Goal: Task Accomplishment & Management: Complete application form

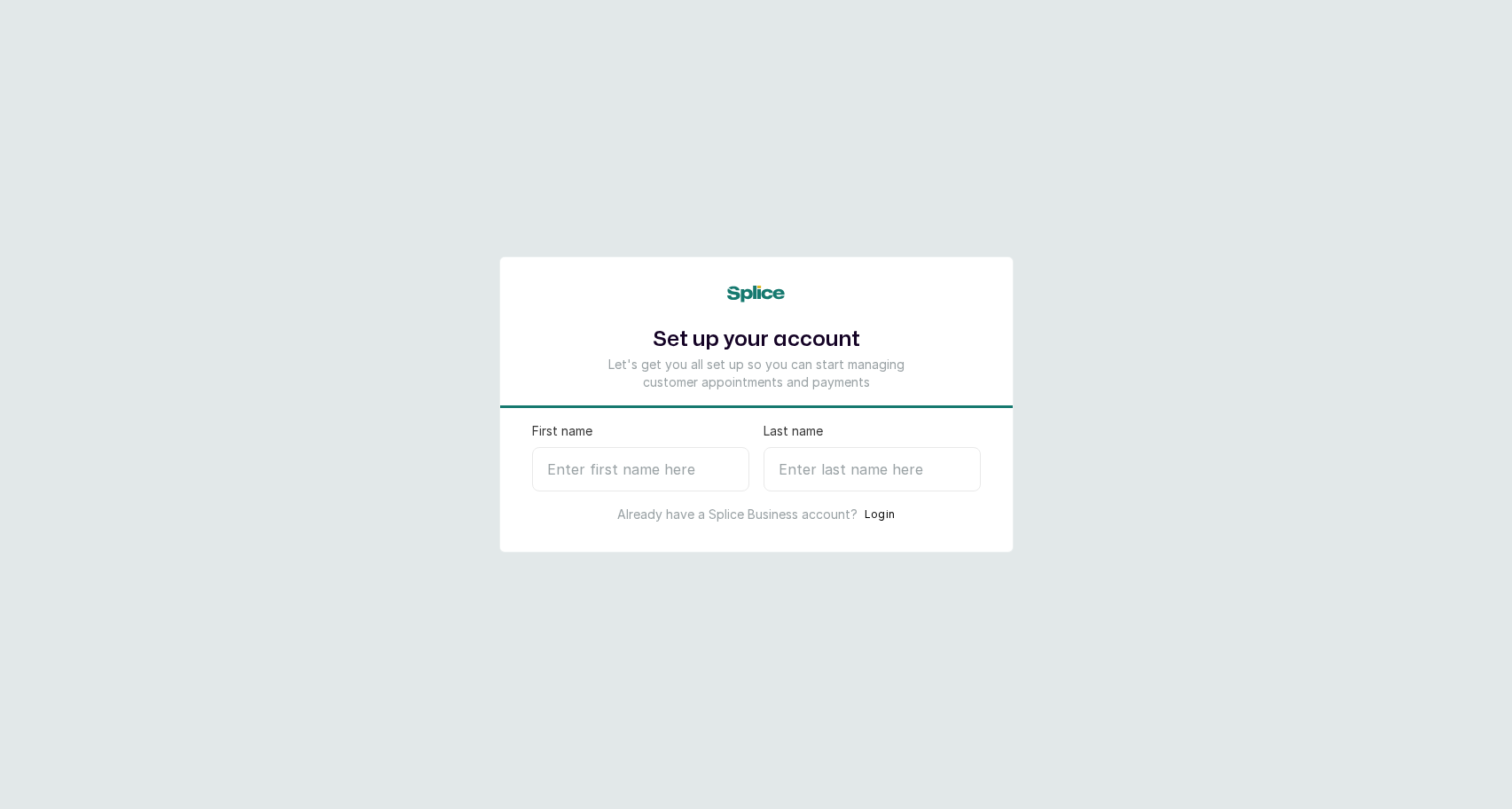
click at [632, 465] on input "First name" at bounding box center [641, 468] width 218 height 44
type input "Jesse"
click at [795, 472] on input "Last name" at bounding box center [872, 468] width 218 height 44
type input "A"
select select "NG"
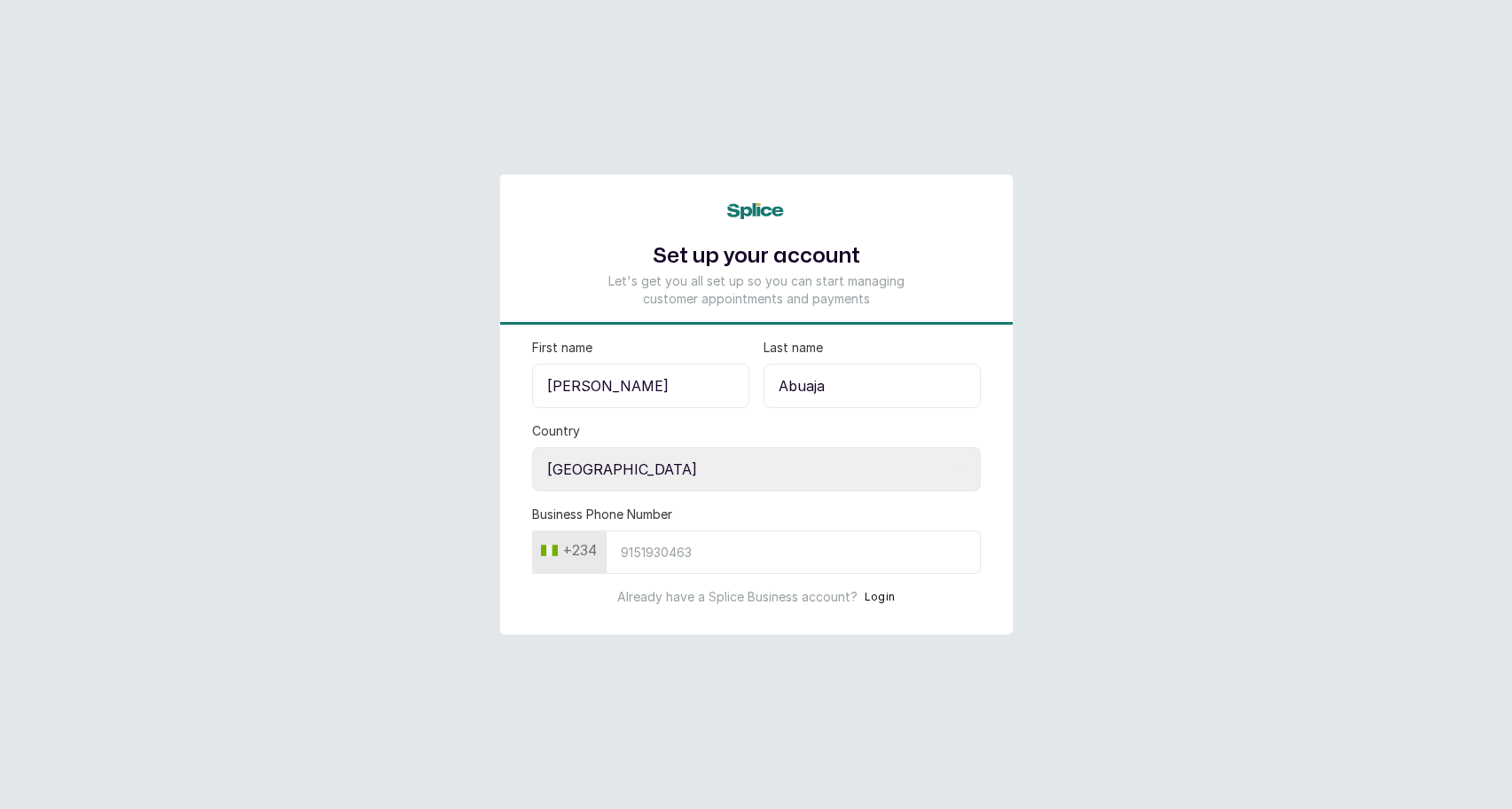
type input "Abuaja"
click at [676, 558] on input "Business Phone Number" at bounding box center [792, 552] width 375 height 43
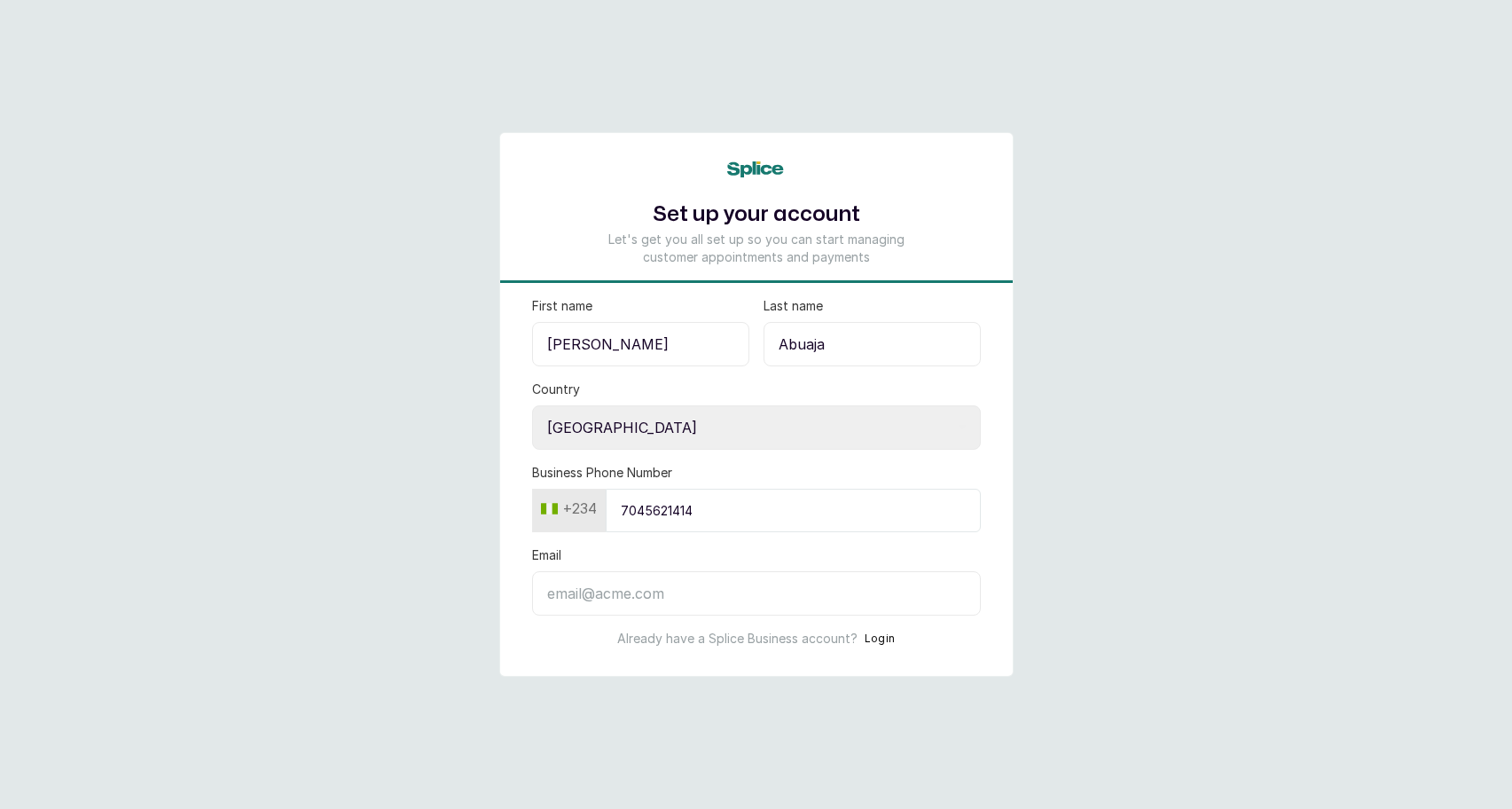
type input "7045621414"
click at [638, 591] on input "Email" at bounding box center [757, 592] width 449 height 44
type input "jesseabuaja@gmail.com"
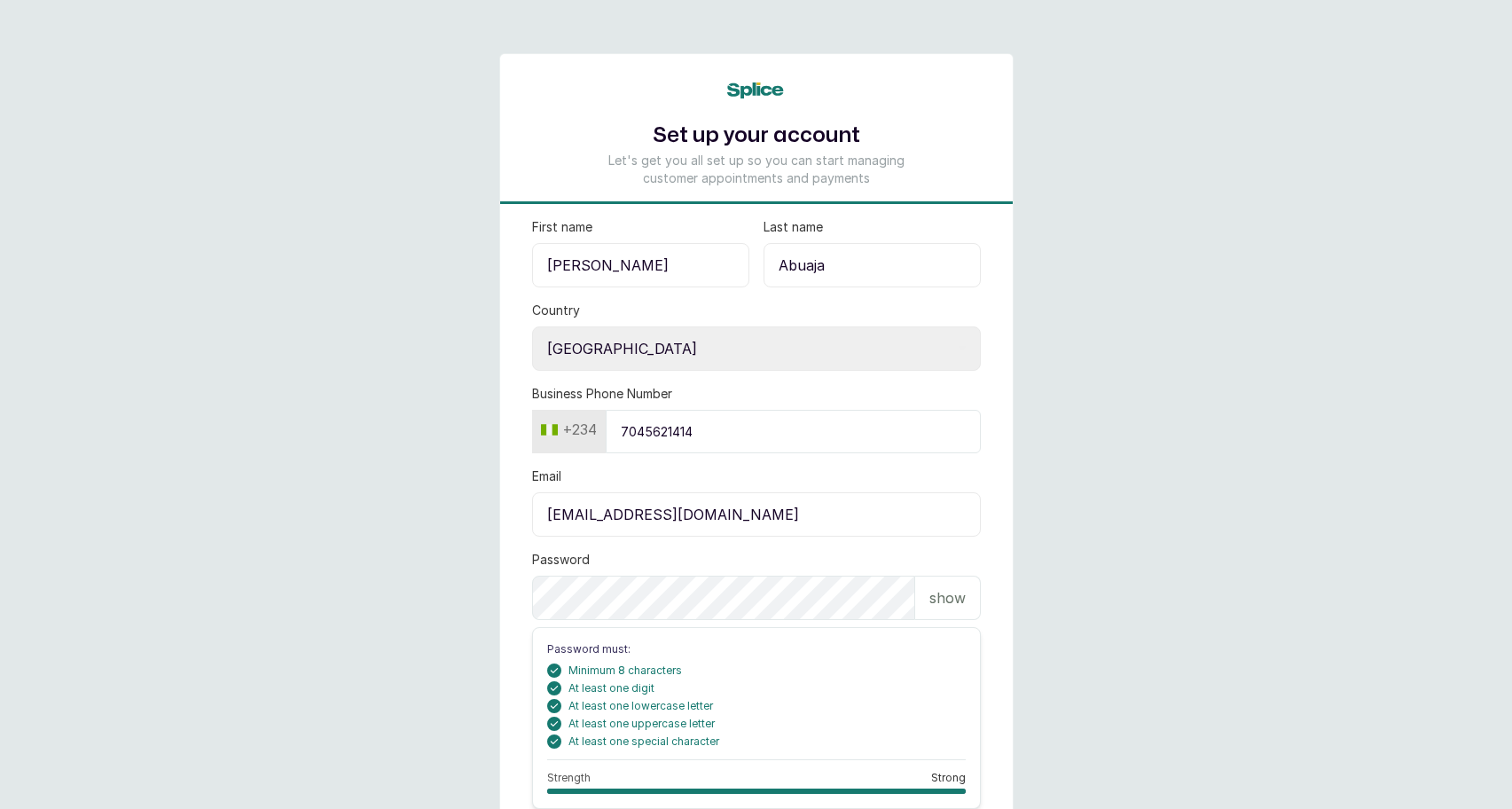
click at [937, 602] on p "show" at bounding box center [947, 597] width 36 height 22
click at [937, 602] on p "hide" at bounding box center [950, 597] width 28 height 22
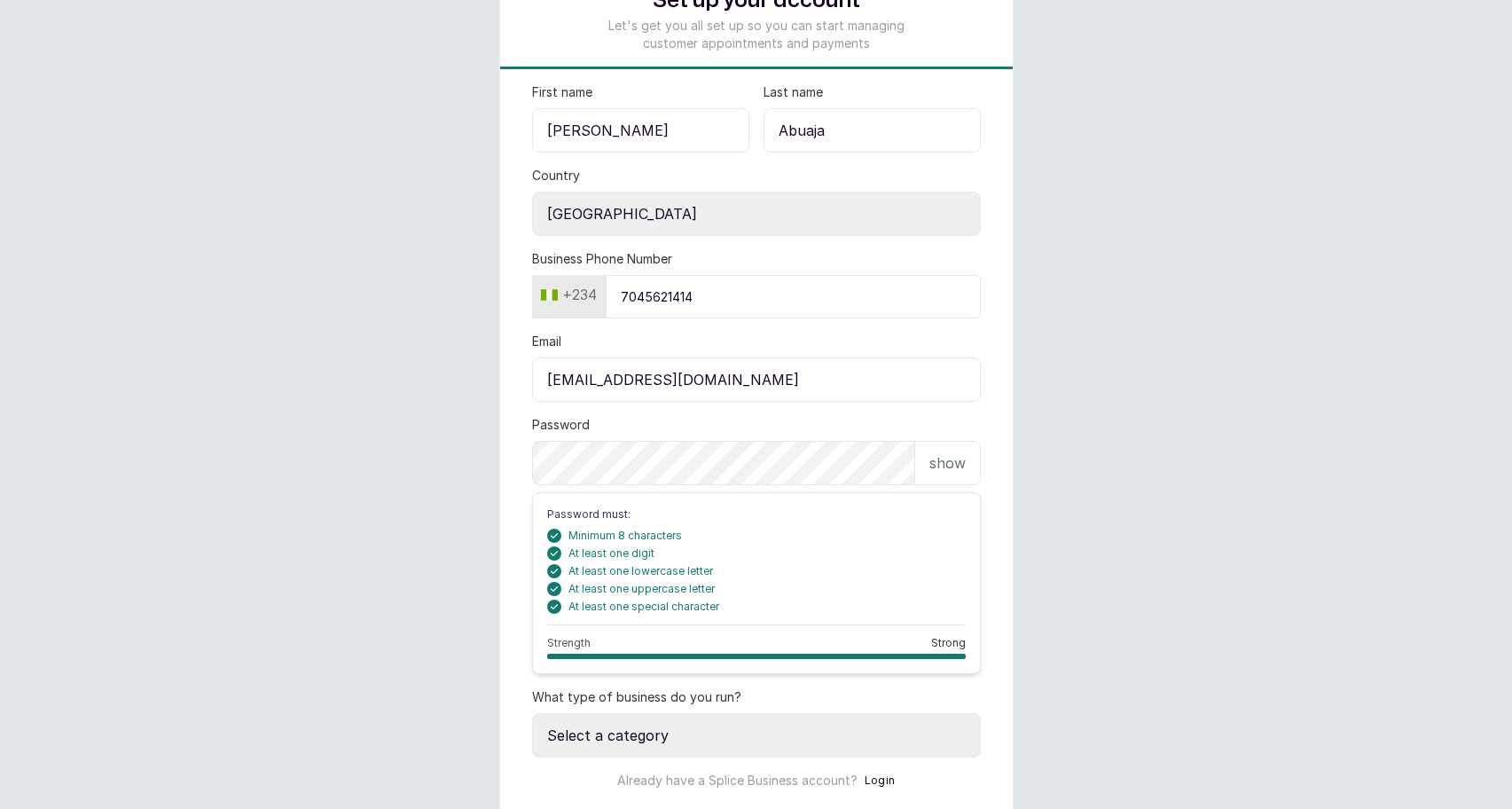
scroll to position [198, 0]
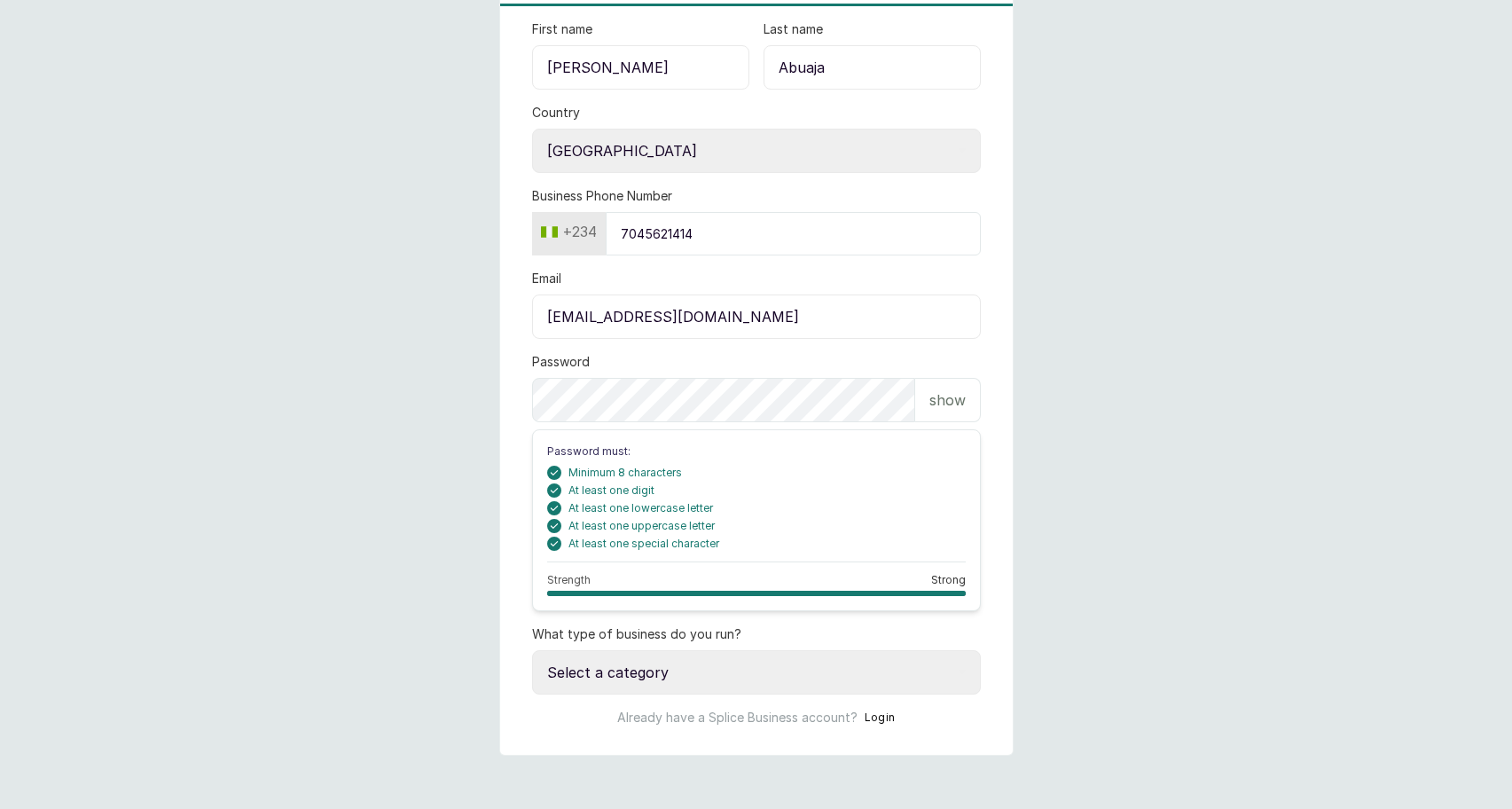
click at [739, 667] on select "Select a category I have more than one location I manage a team of beauty profe…" at bounding box center [757, 671] width 449 height 44
select select "more_than_one_location"
click at [533, 650] on select "Select a category I have more than one location I manage a team of beauty profe…" at bounding box center [757, 671] width 449 height 44
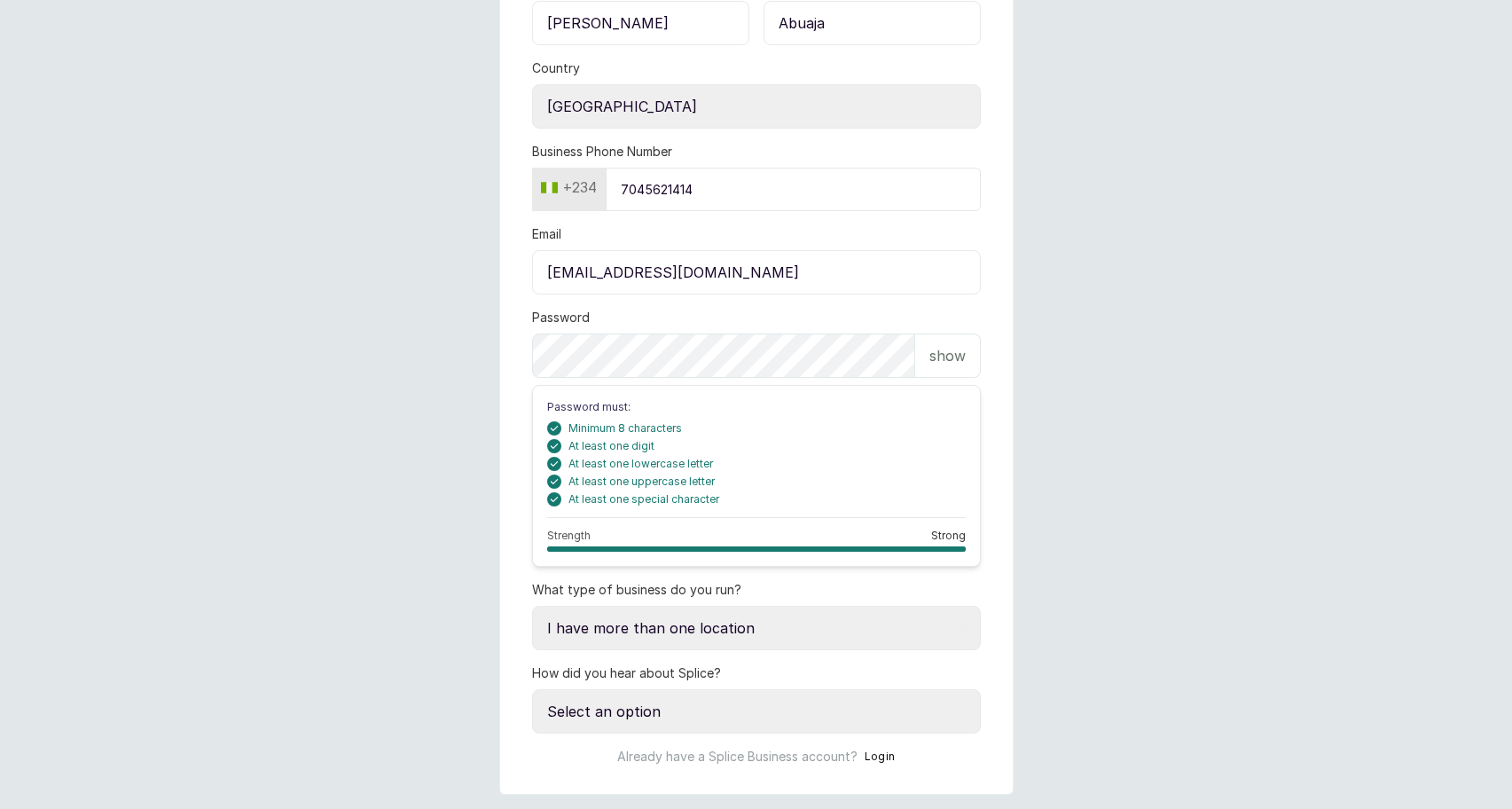
scroll to position [281, 0]
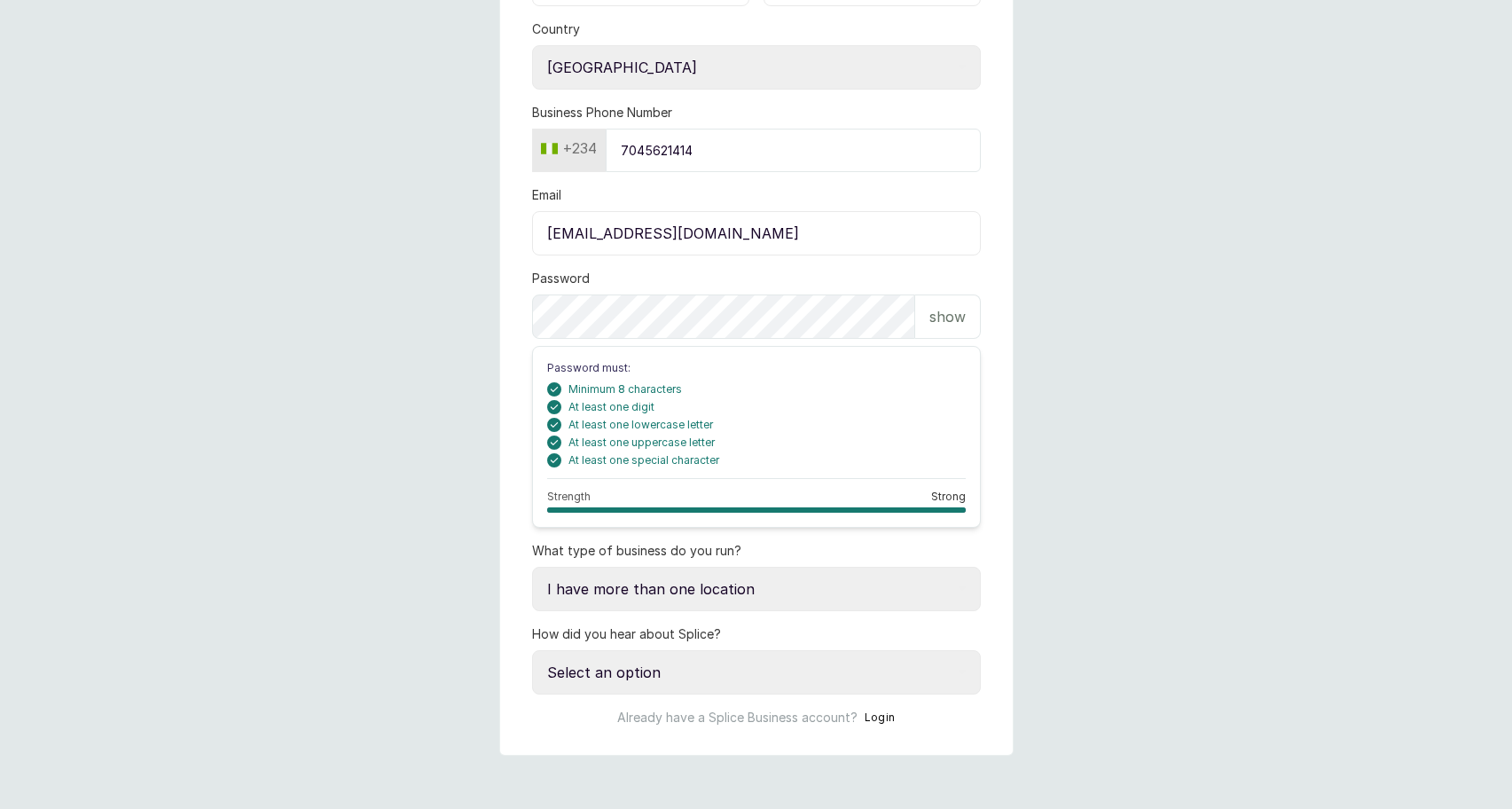
click at [694, 663] on select "Select an option Google search Instagram Facebook LinkedIn Splice Blog I was re…" at bounding box center [757, 671] width 449 height 44
select select "instagram"
click at [533, 650] on select "Select an option Google search Instagram Facebook LinkedIn Splice Blog I was re…" at bounding box center [757, 671] width 449 height 44
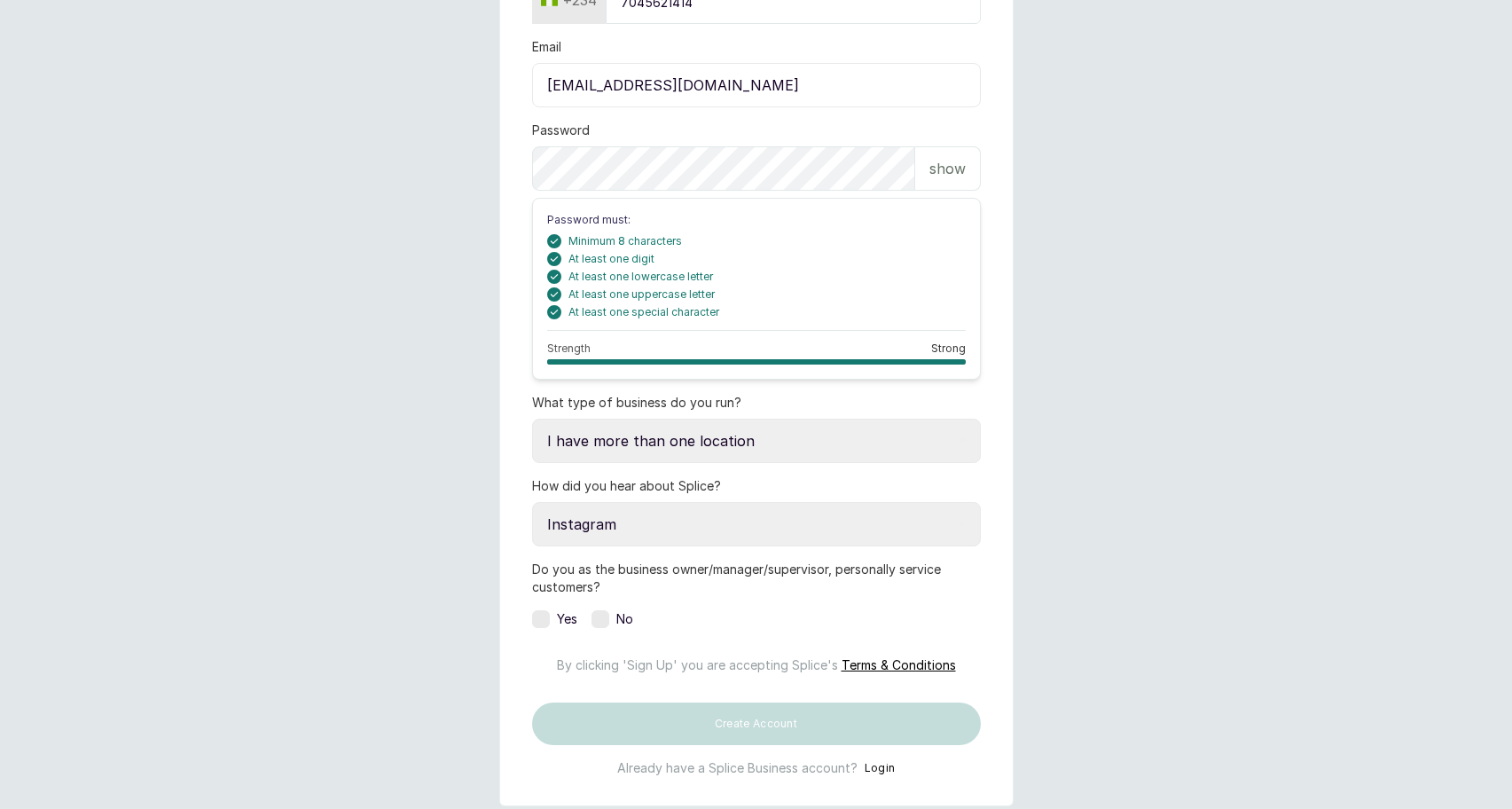
scroll to position [435, 0]
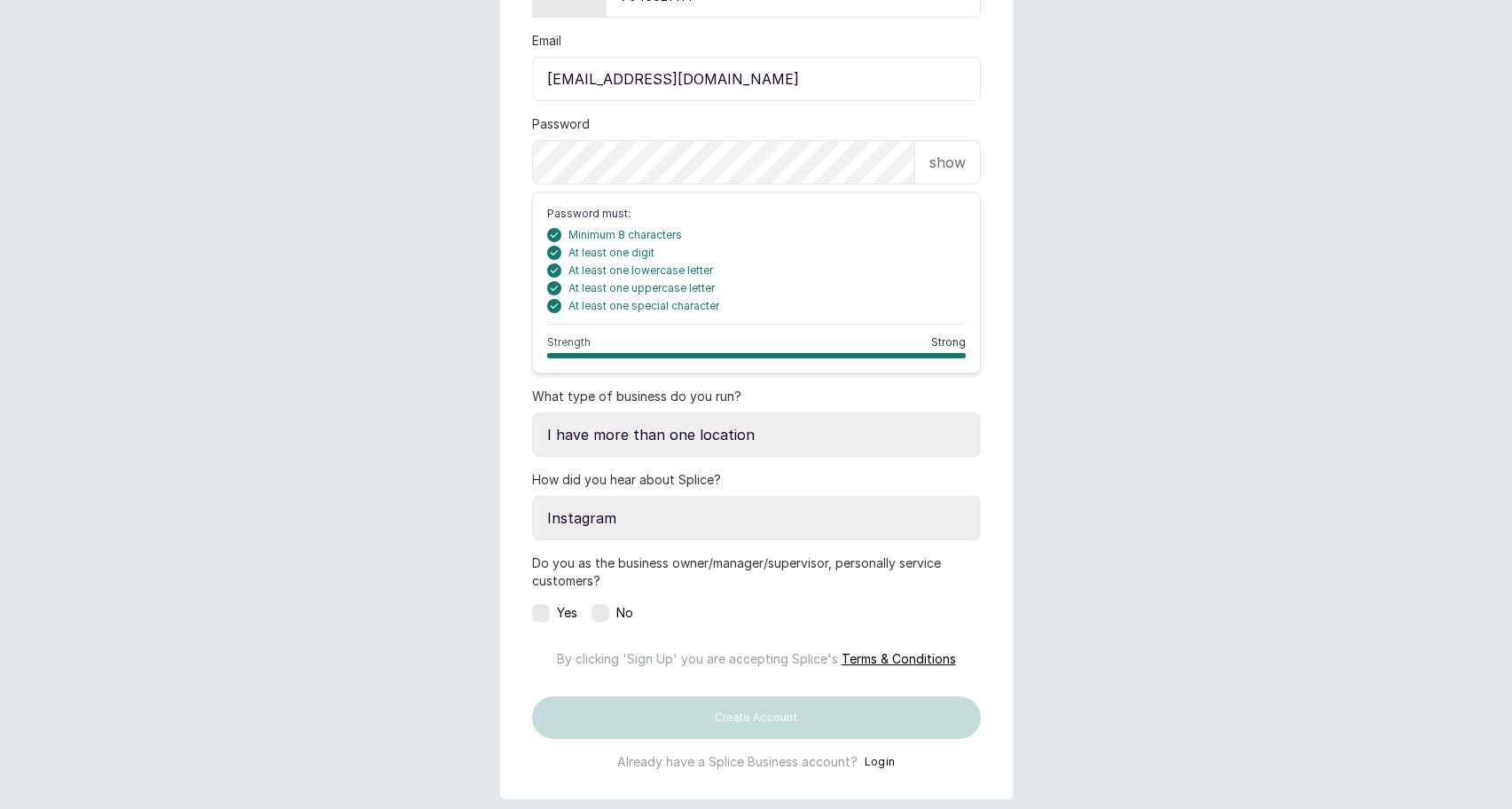
click at [542, 613] on label at bounding box center [541, 613] width 18 height 18
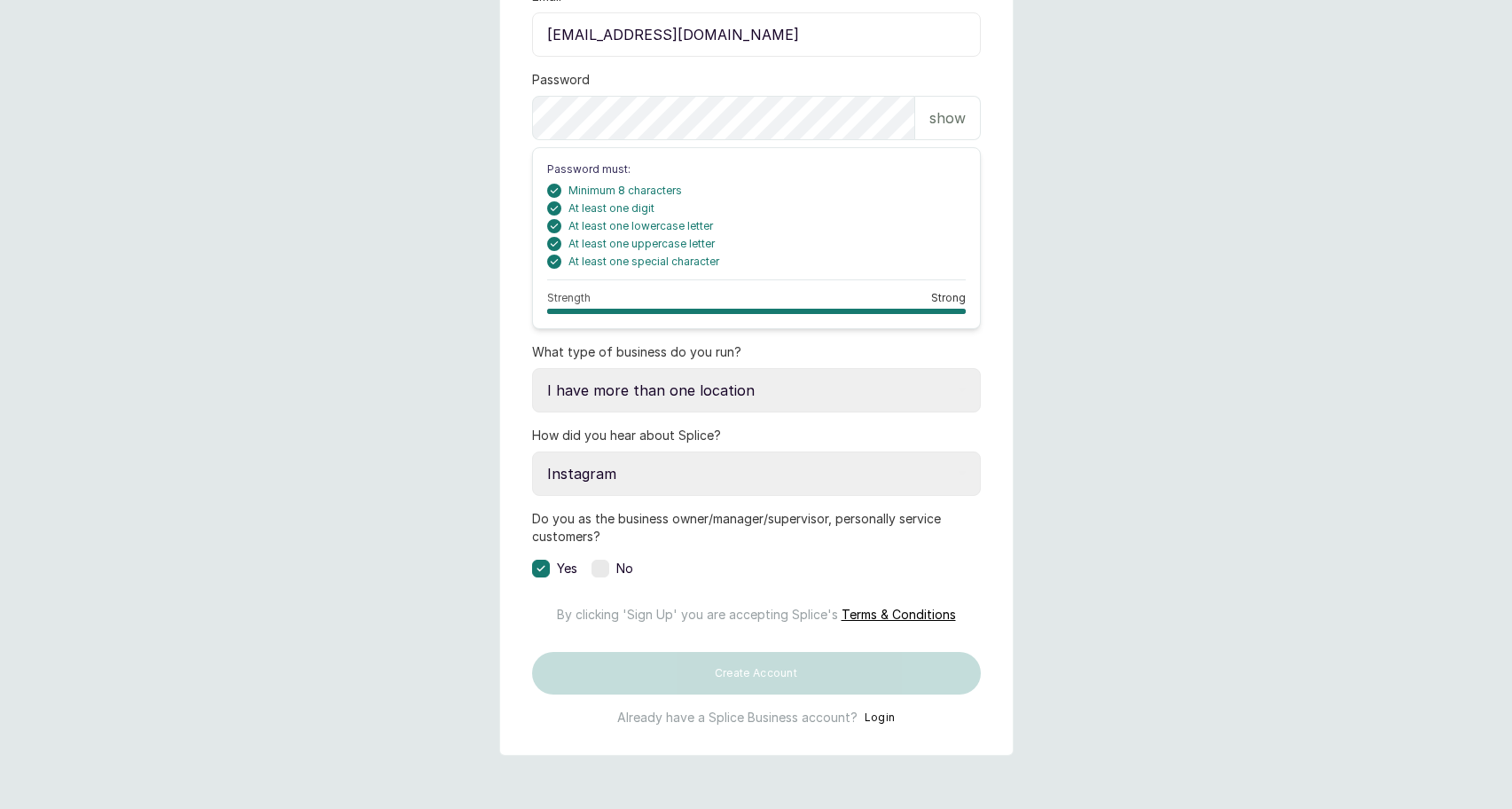
scroll to position [542, 0]
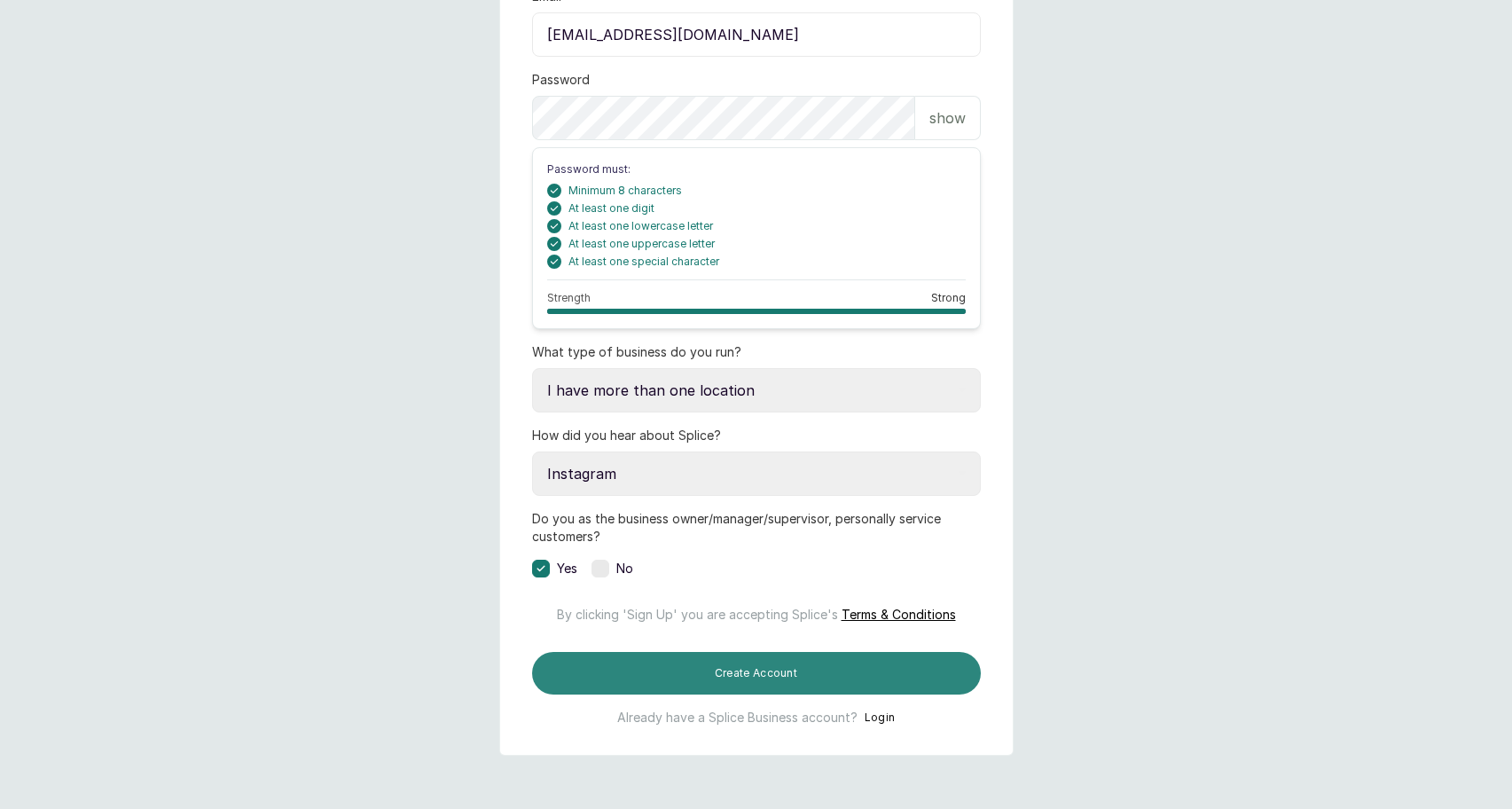
click at [847, 667] on button "Create Account" at bounding box center [757, 672] width 449 height 42
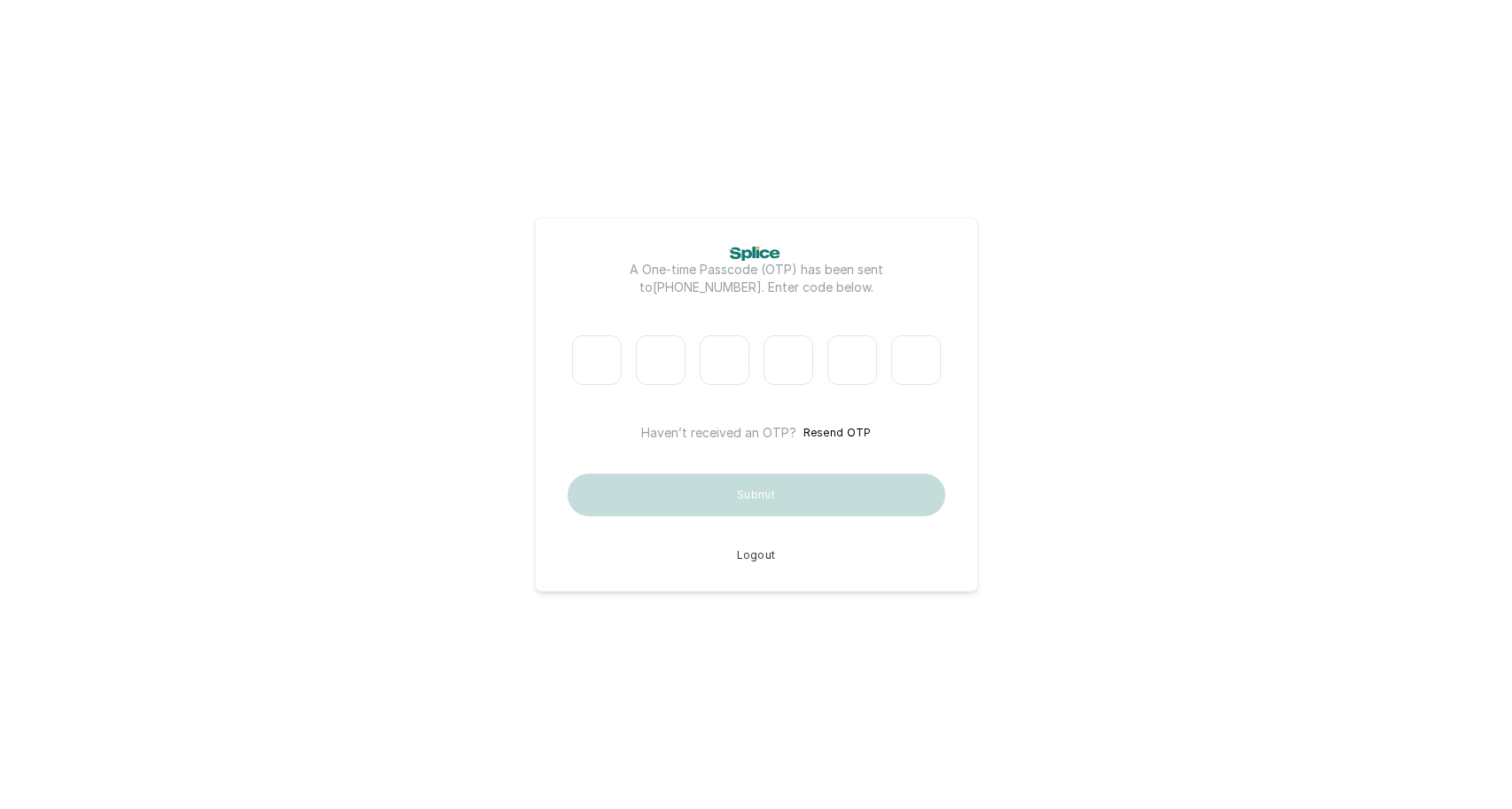
click at [587, 366] on input "Please enter verification code. Digit 1" at bounding box center [597, 360] width 49 height 49
type input "0"
type input "2"
type input "6"
type input "1"
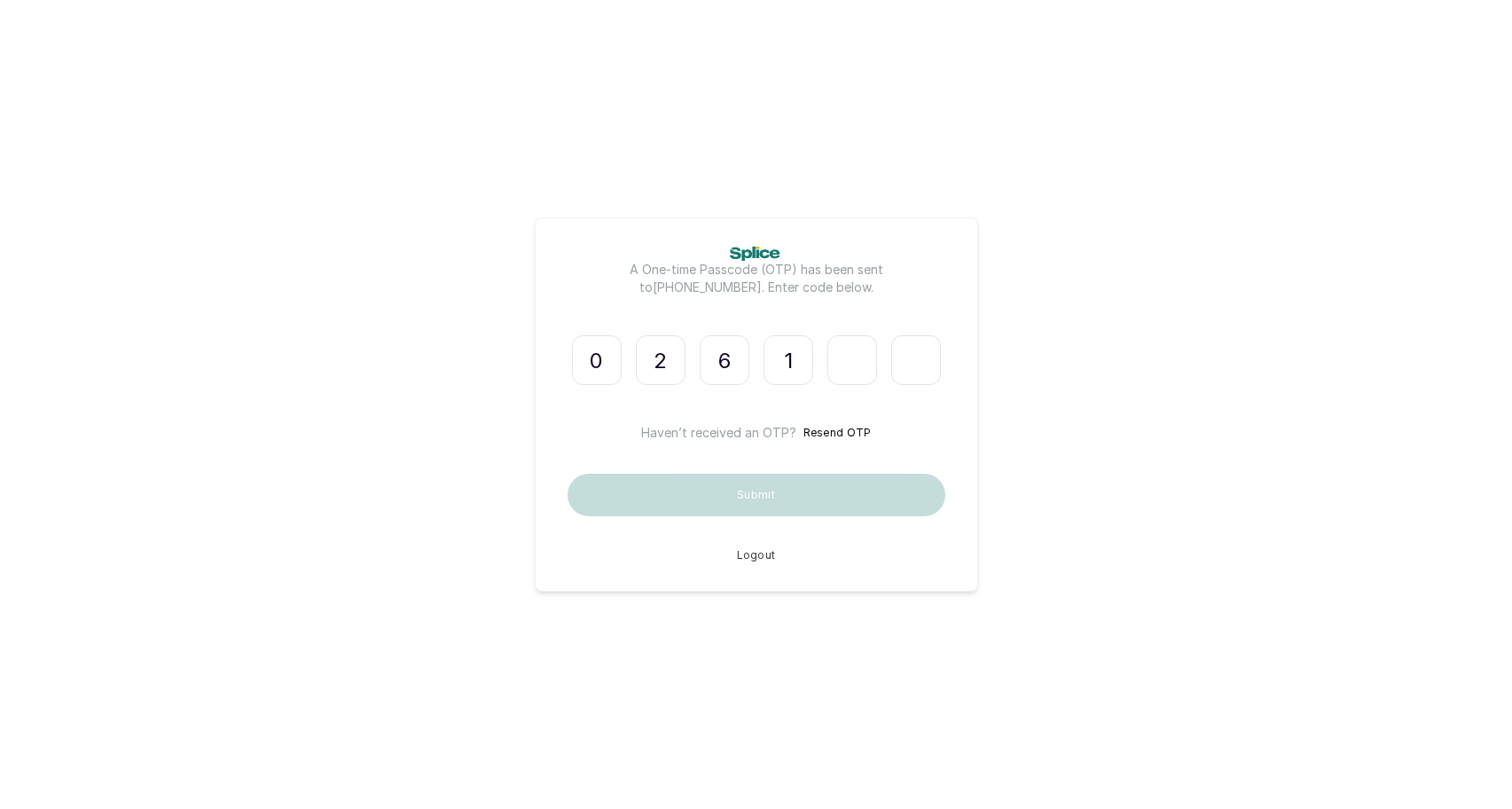
type input "6"
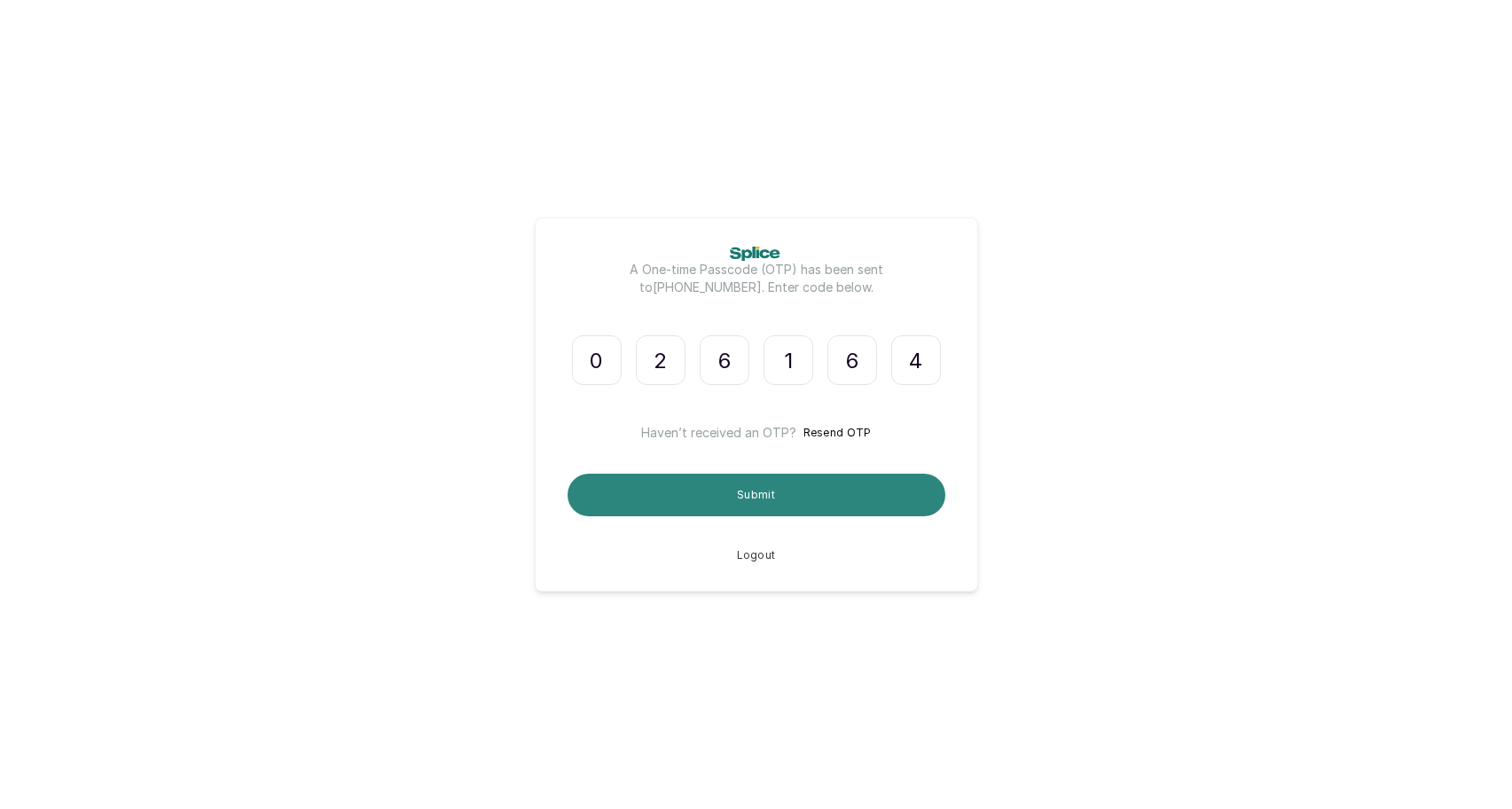
type input "4"
click at [693, 484] on button "Submit" at bounding box center [757, 494] width 378 height 42
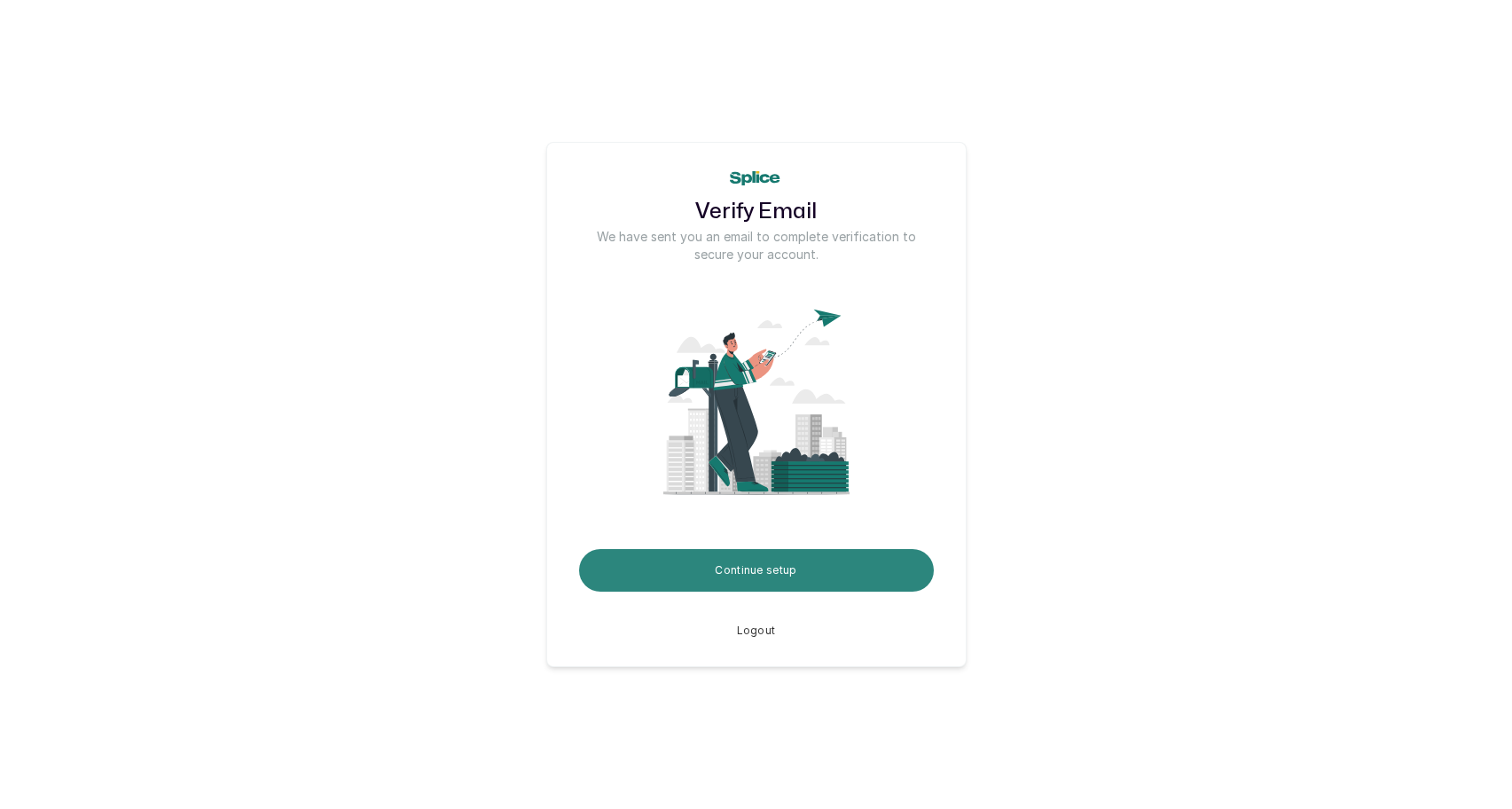
click at [751, 572] on button "Continue setup" at bounding box center [756, 570] width 354 height 42
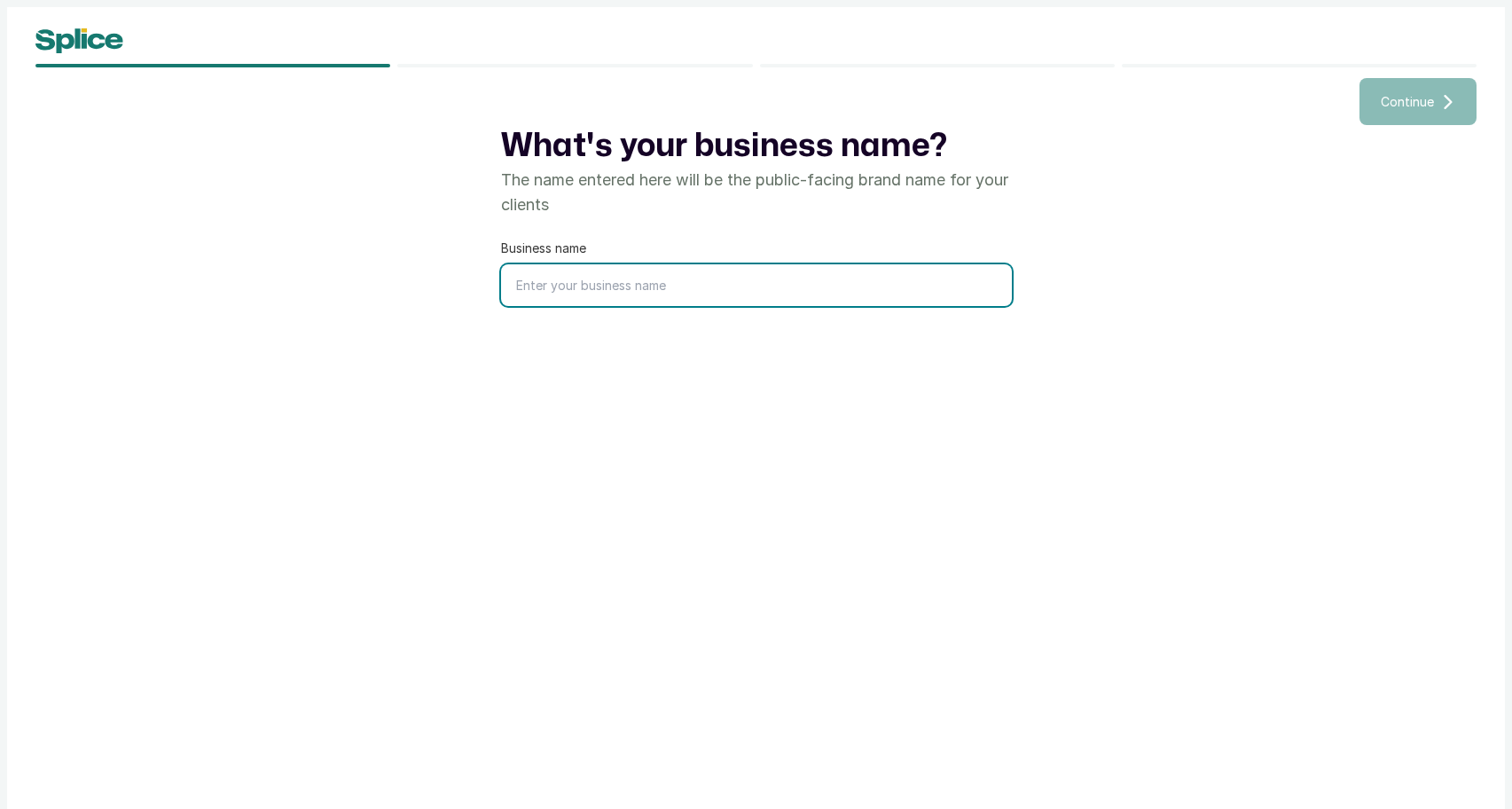
click at [687, 284] on input "text" at bounding box center [756, 284] width 511 height 41
type input "Jagz Salon"
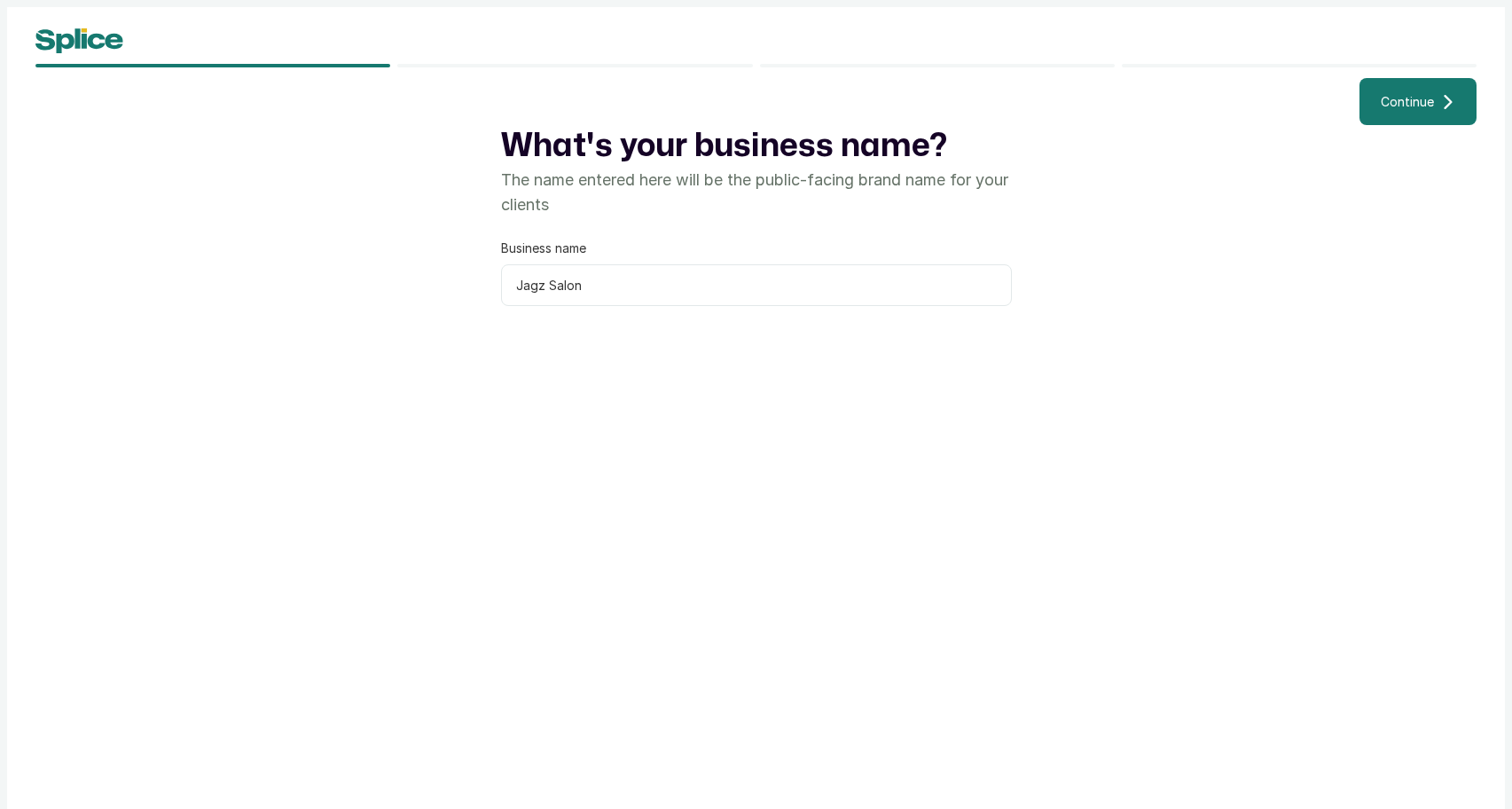
click at [1416, 106] on span "Continue" at bounding box center [1408, 101] width 53 height 19
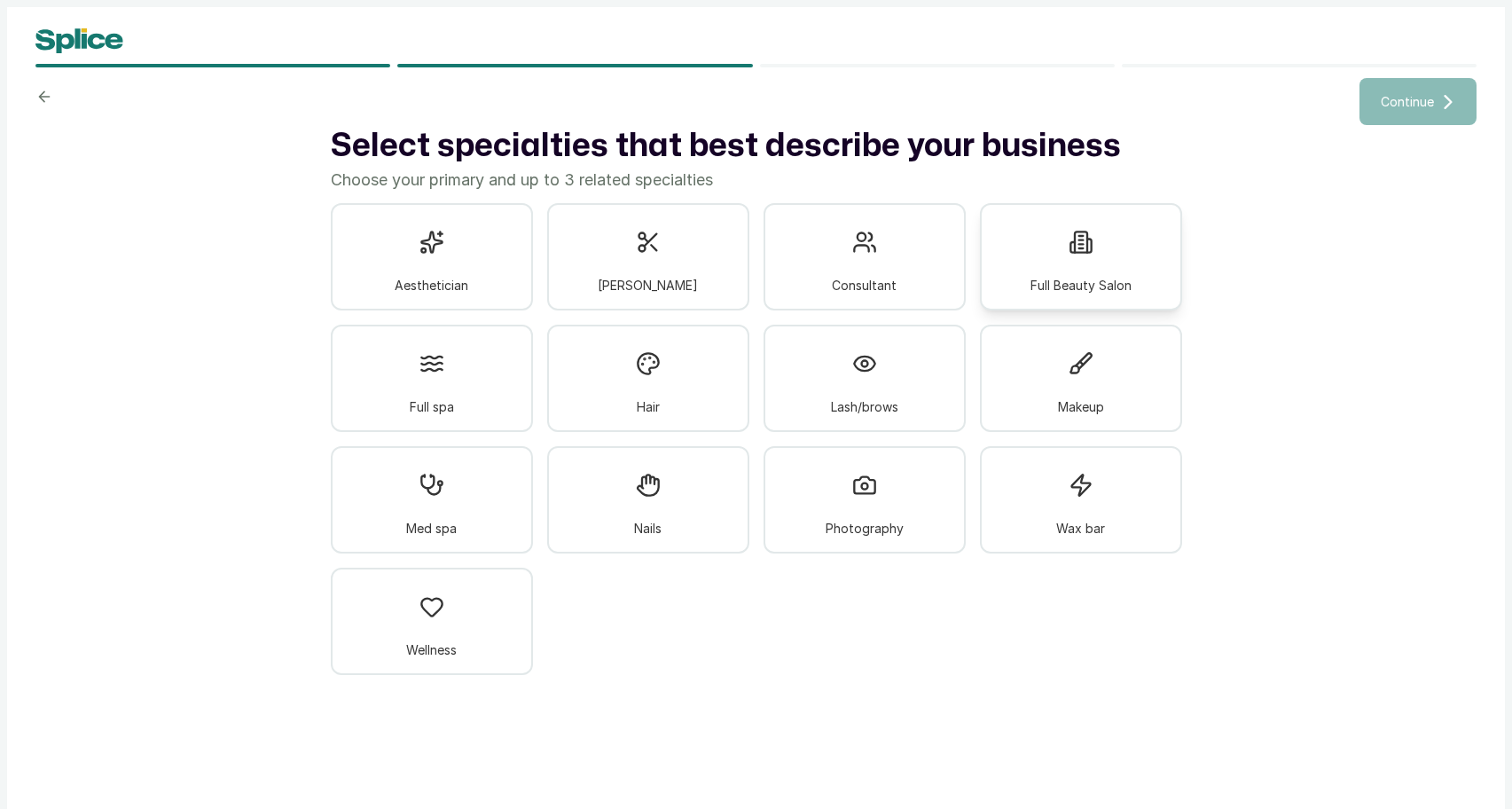
click at [1067, 255] on div at bounding box center [1081, 242] width 46 height 46
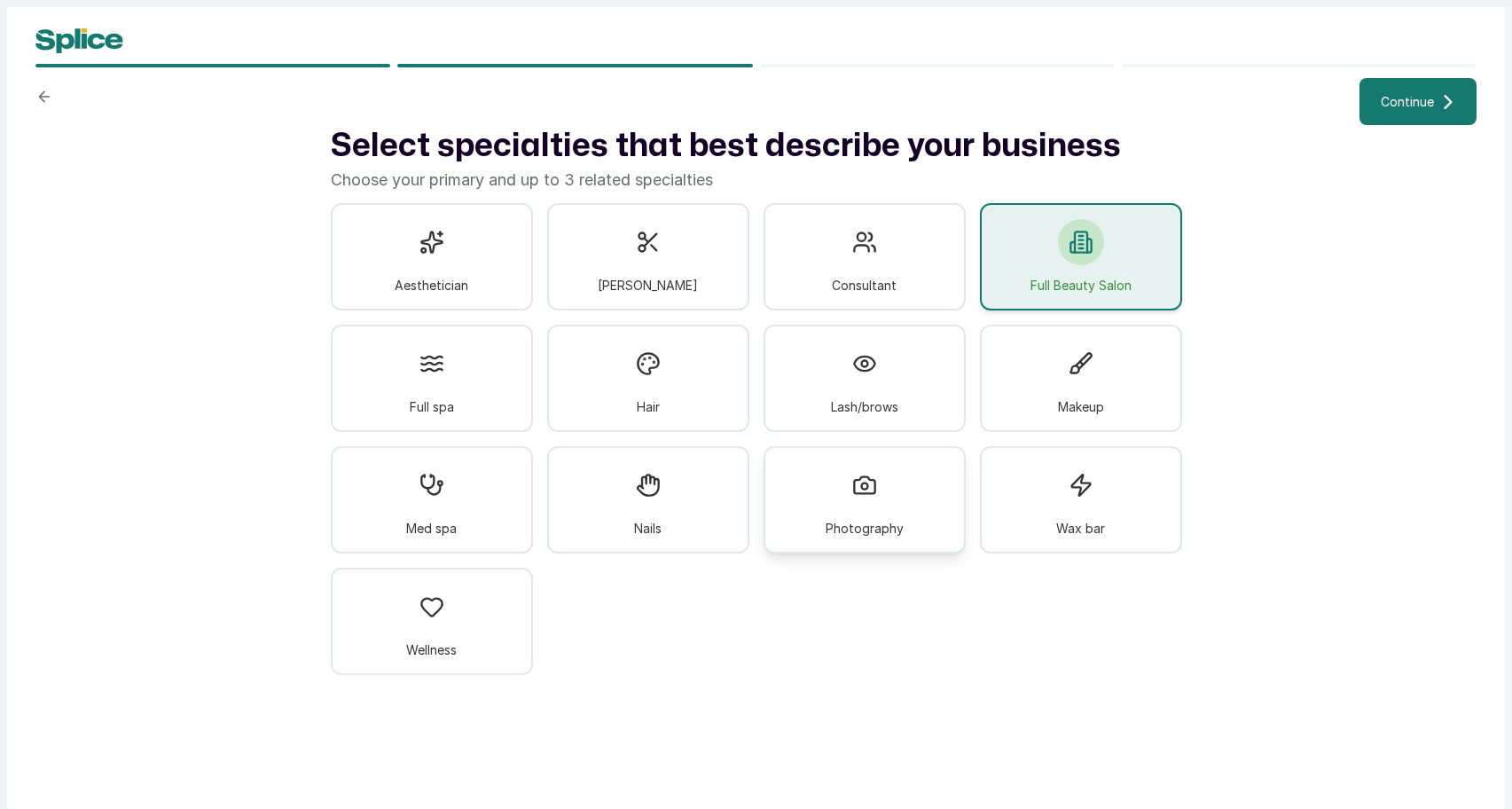
click at [875, 503] on div at bounding box center [864, 484] width 46 height 46
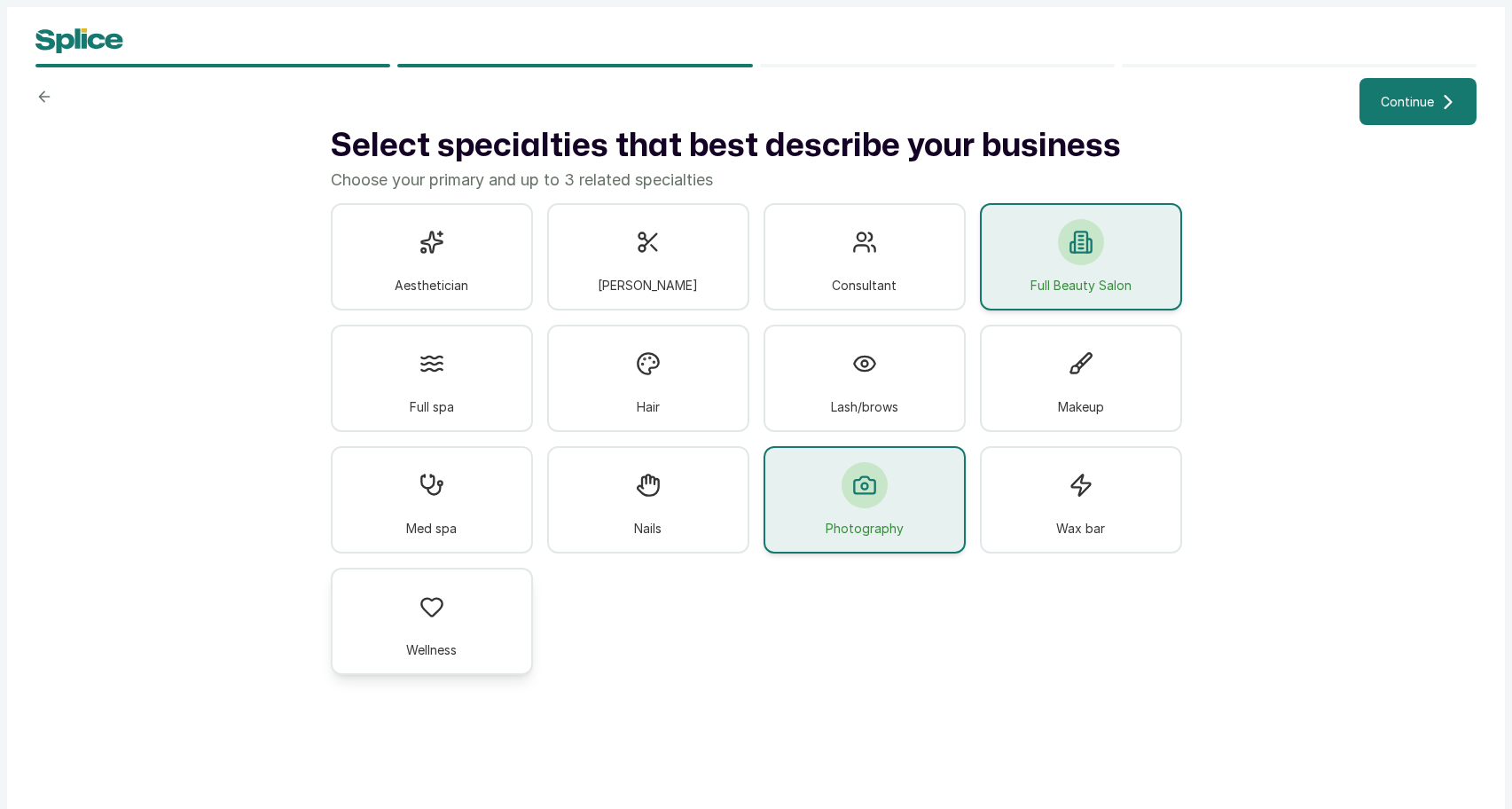
click at [431, 618] on icon at bounding box center [431, 606] width 25 height 25
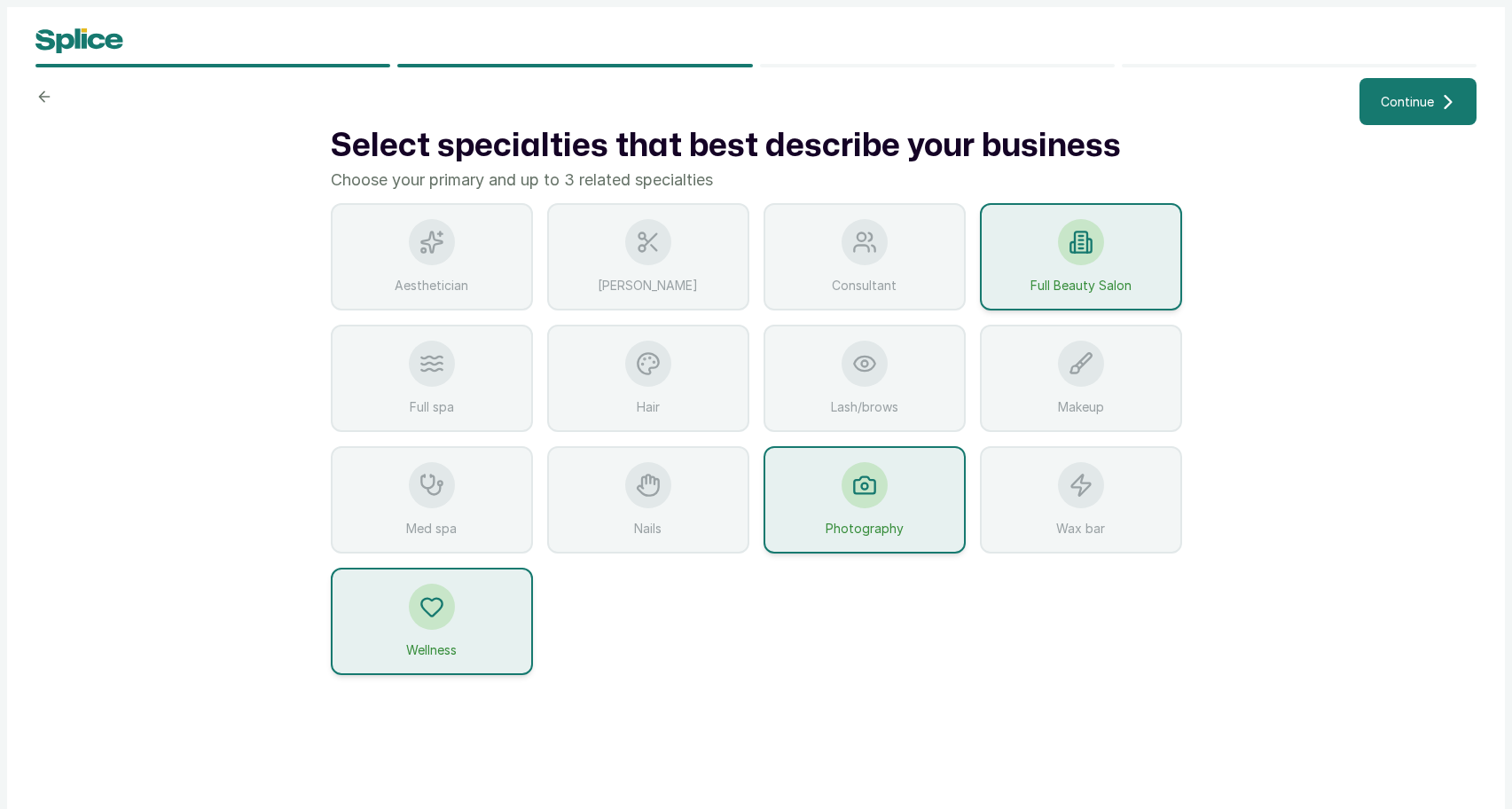
click at [1444, 110] on button "Continue" at bounding box center [1418, 101] width 117 height 47
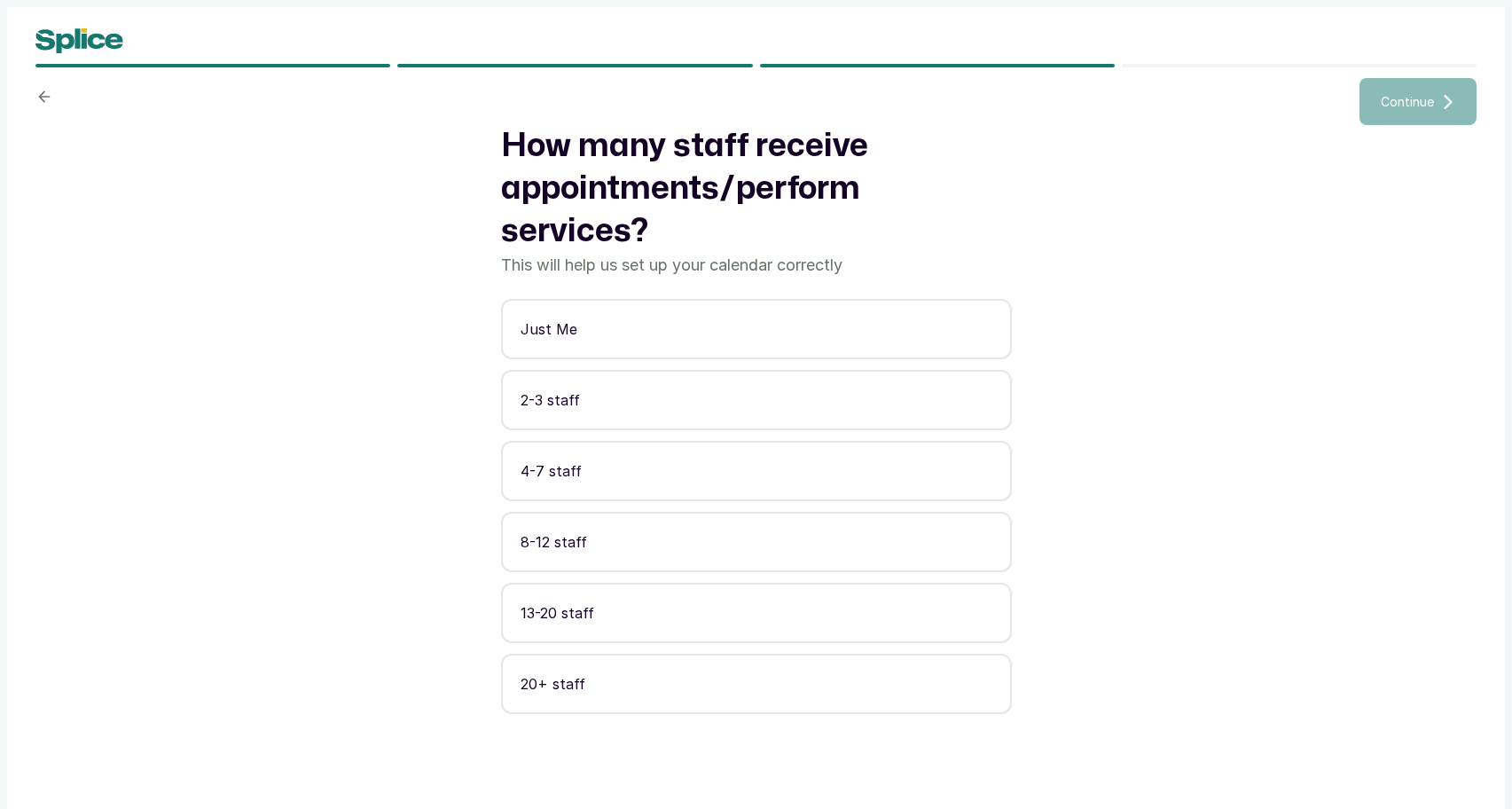
click at [745, 476] on p "4-7 staff" at bounding box center [756, 471] width 472 height 22
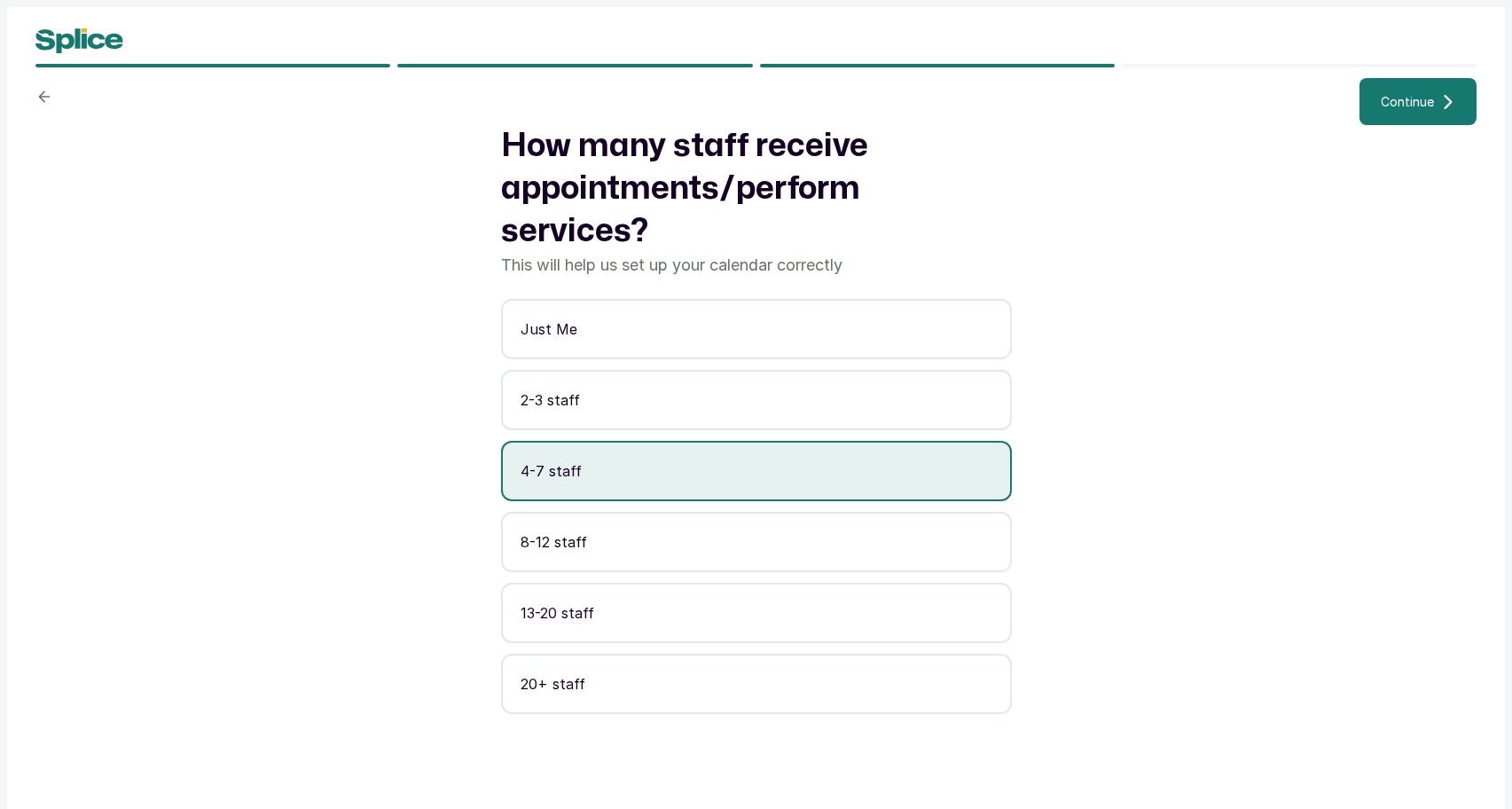
click at [1421, 108] on span "Continue" at bounding box center [1408, 101] width 53 height 19
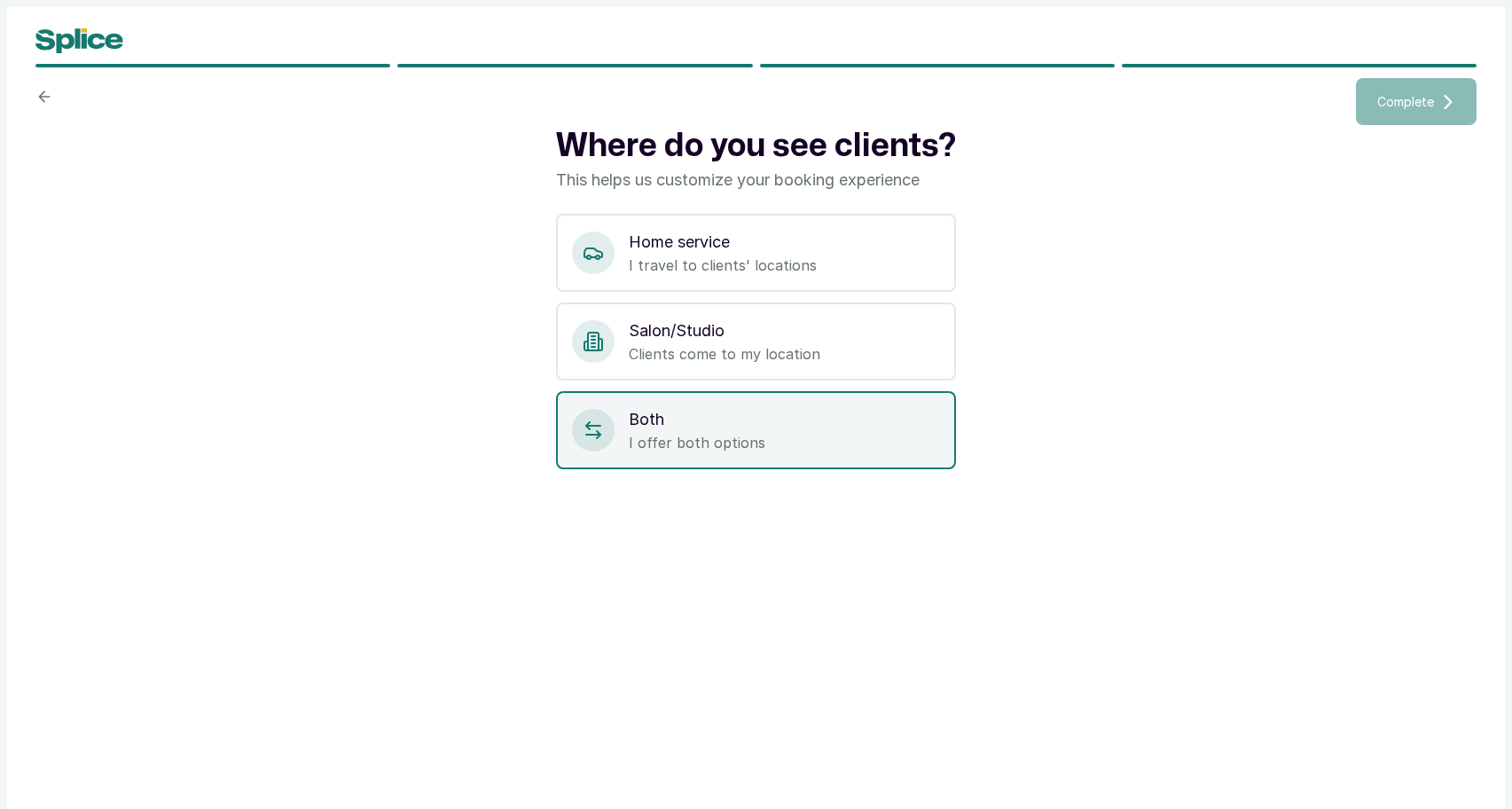
click at [759, 425] on p "Both" at bounding box center [785, 419] width 311 height 25
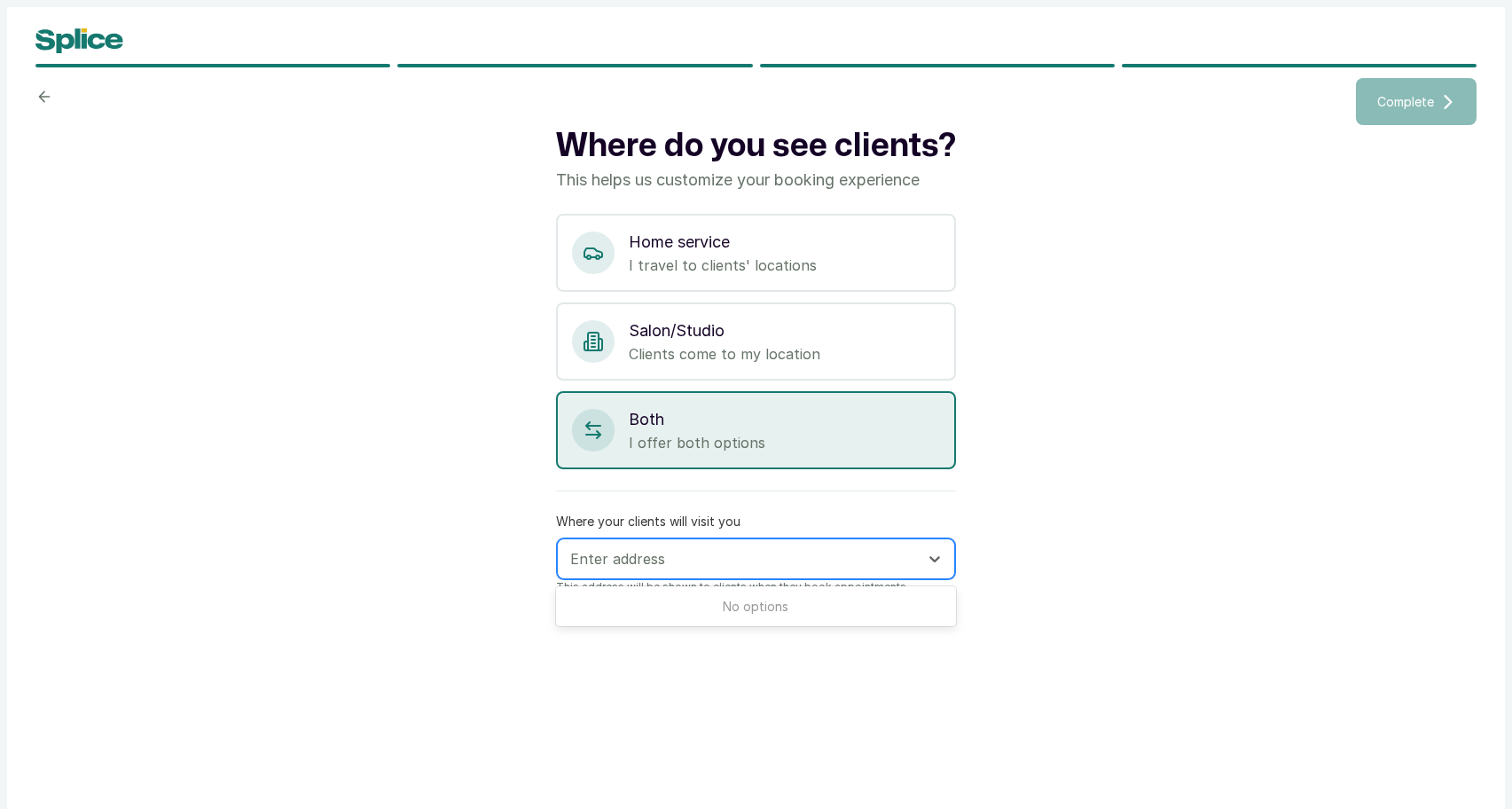
click at [700, 556] on div at bounding box center [739, 558] width 340 height 23
type input "satellite town, l"
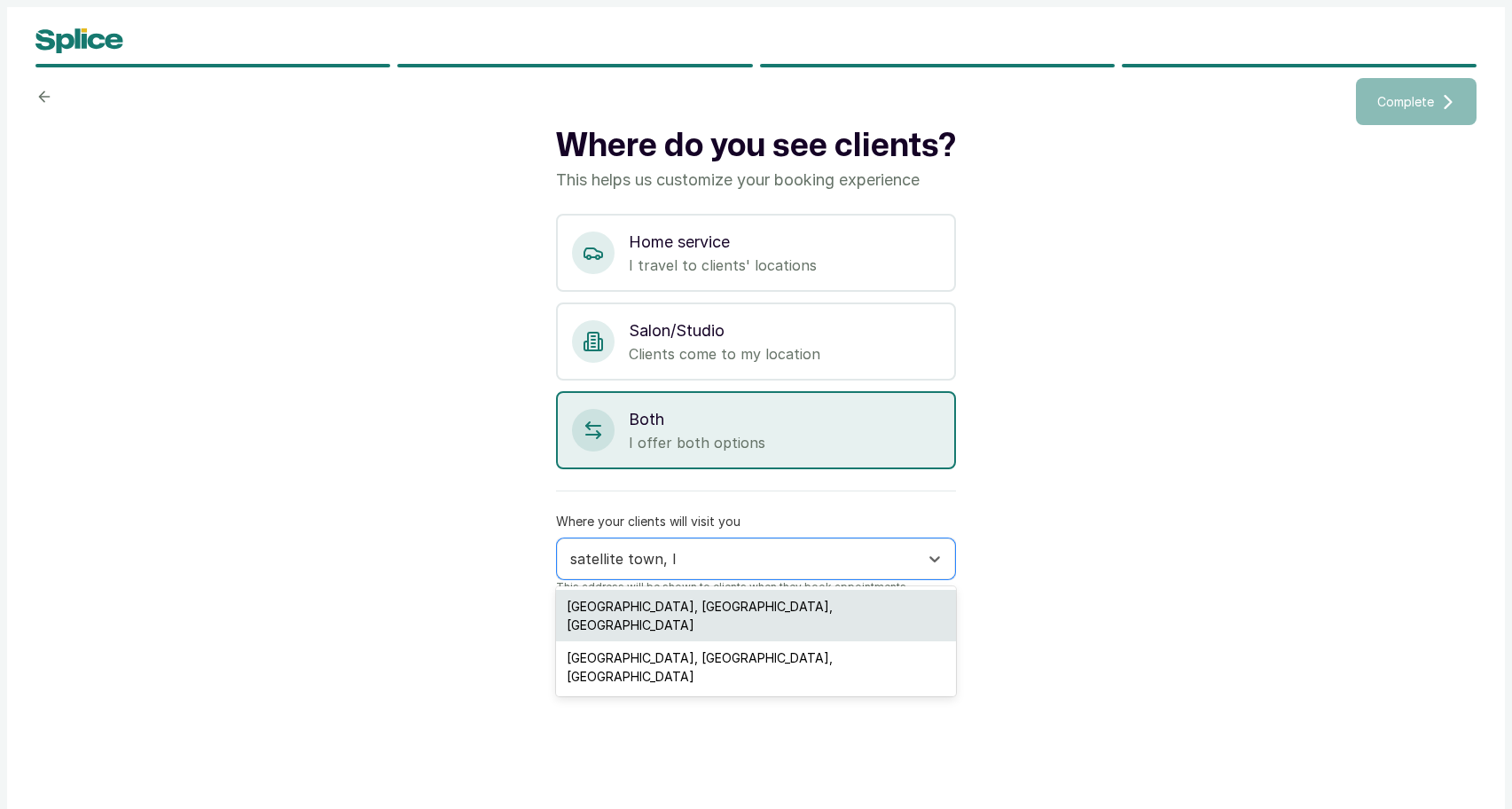
click at [697, 604] on div "Satellite Town, Lagos, Nigeria" at bounding box center [755, 615] width 399 height 51
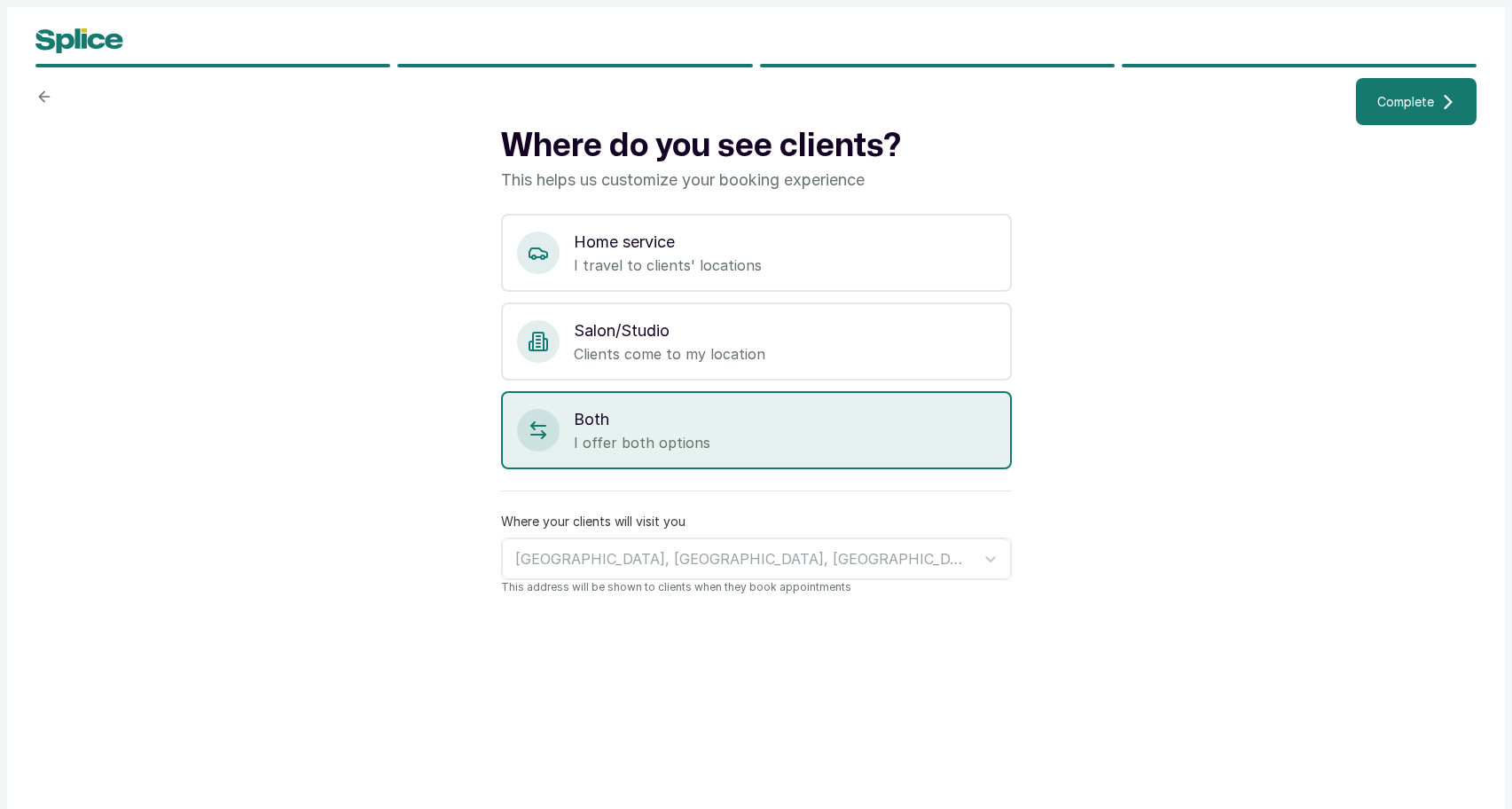
click at [1380, 107] on span "Complete" at bounding box center [1406, 101] width 57 height 19
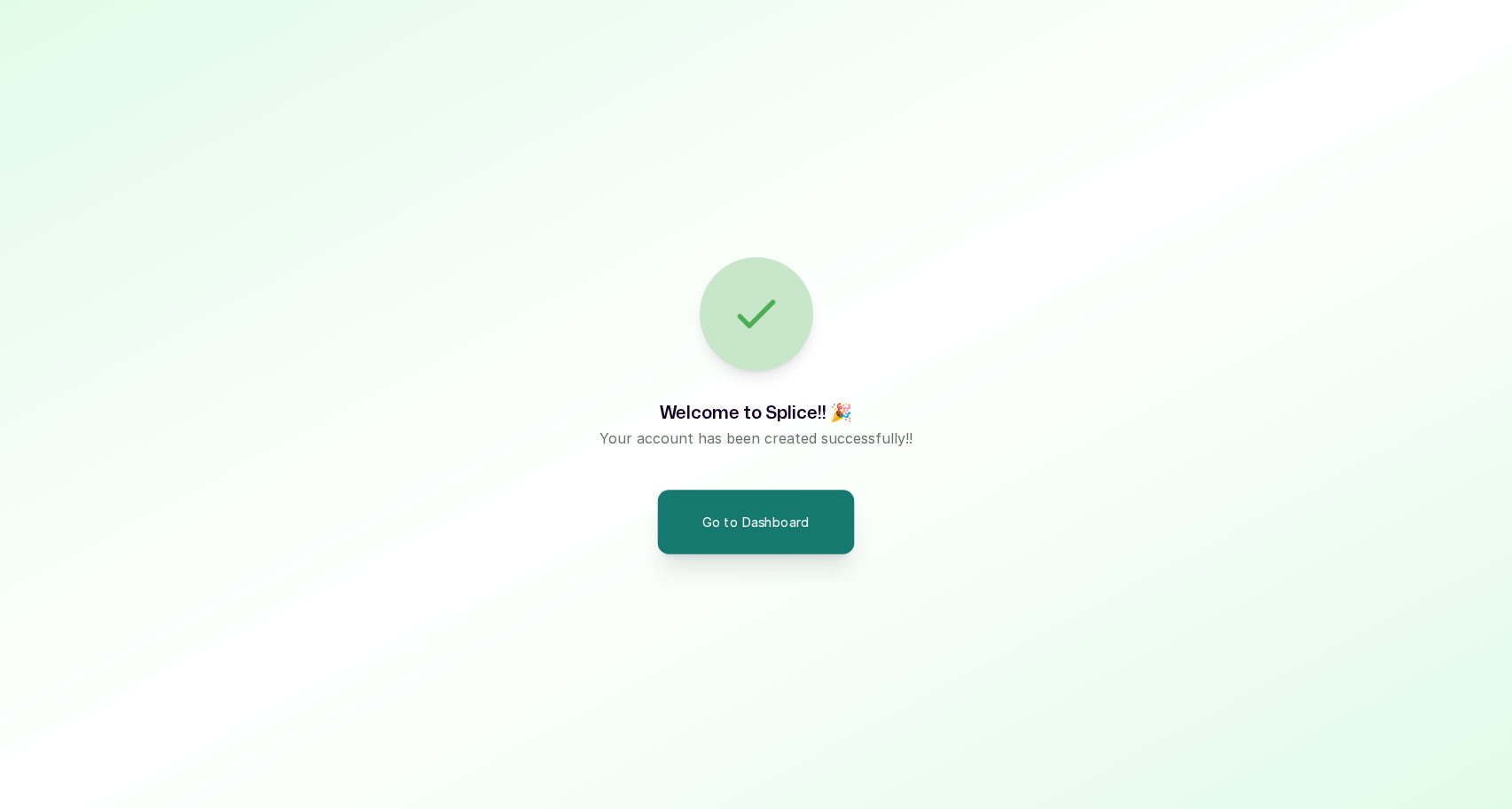
click at [781, 520] on button "Go to Dashboard" at bounding box center [757, 521] width 197 height 64
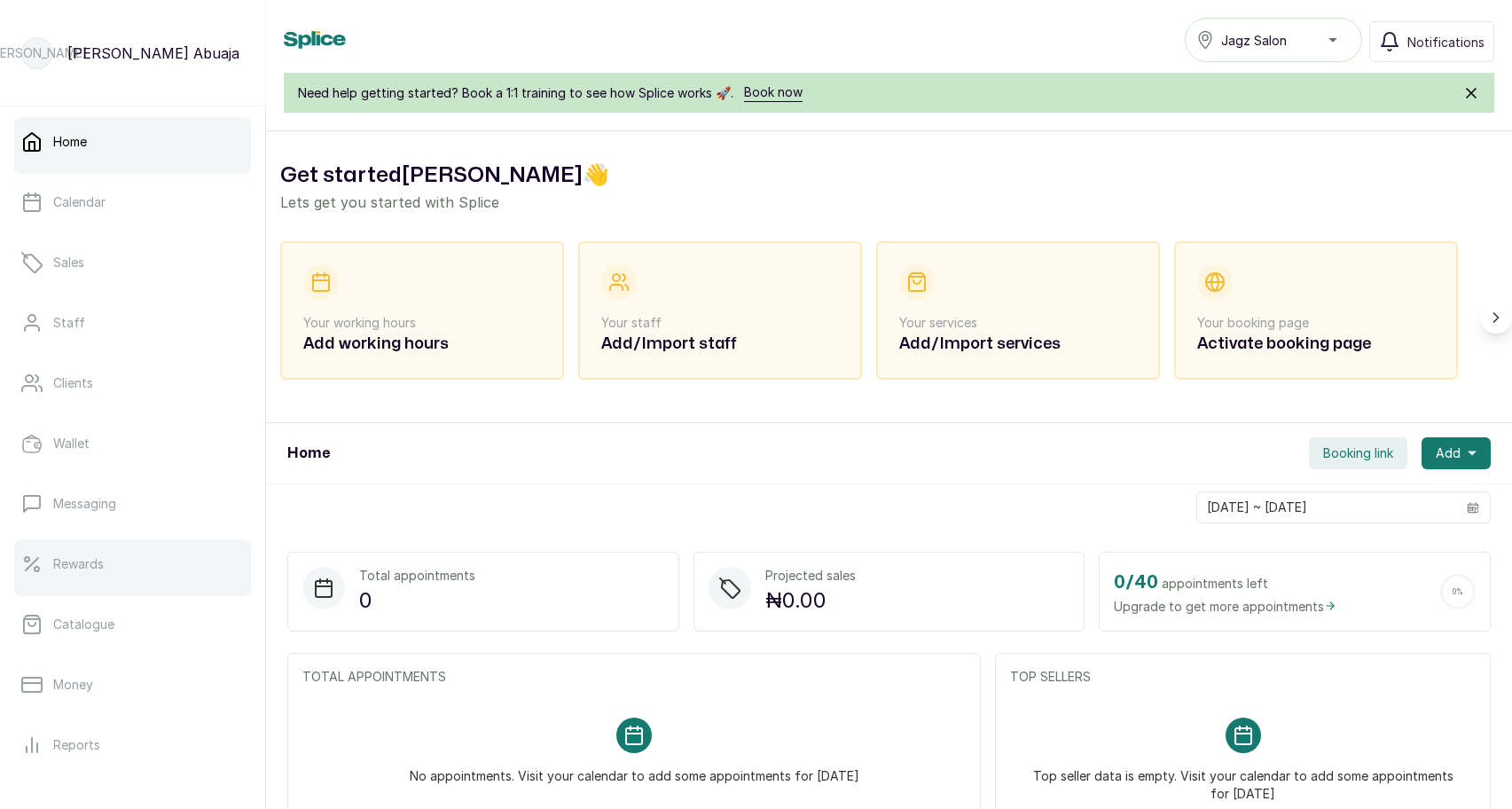
scroll to position [208, 0]
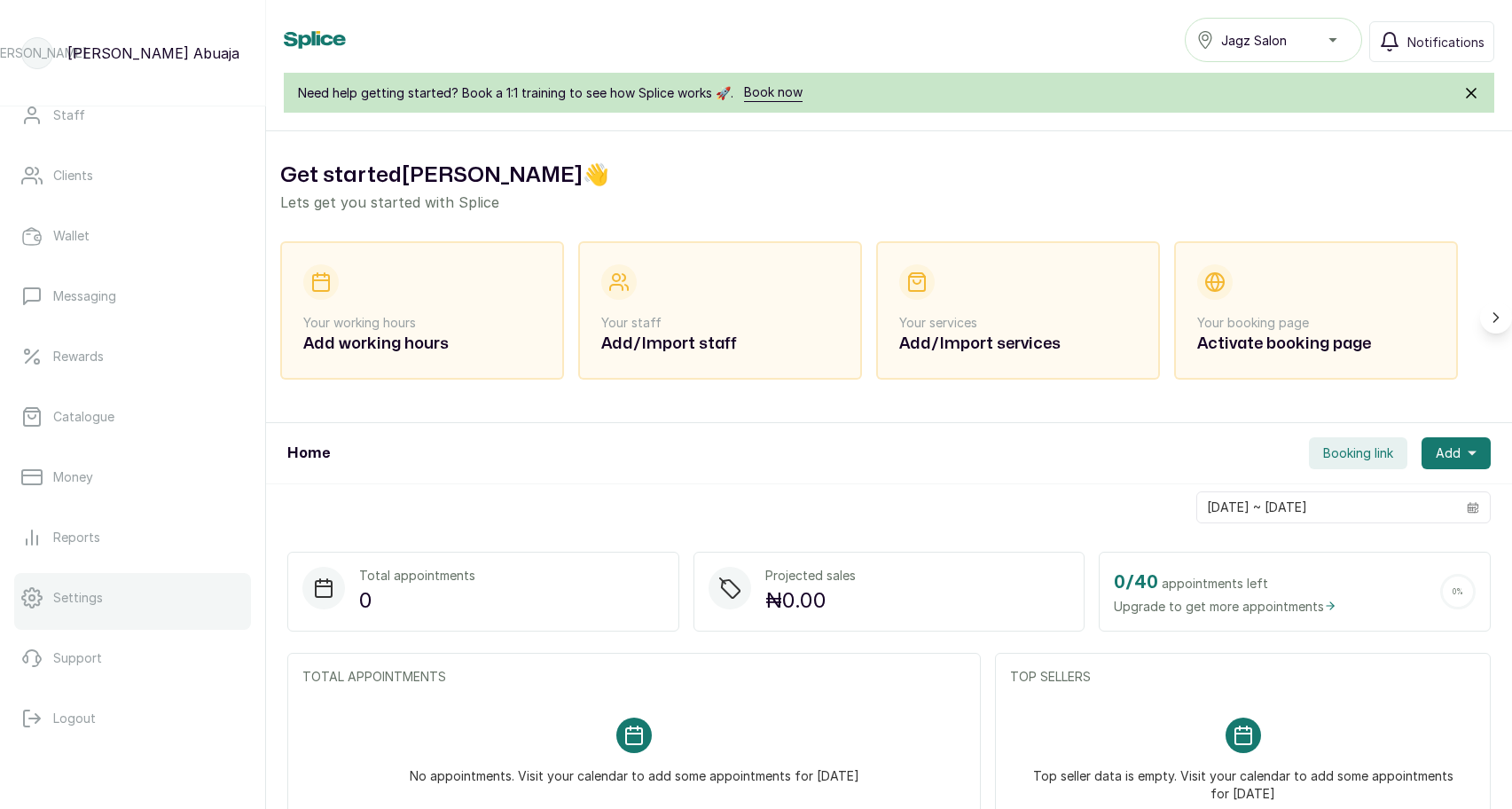
click at [121, 599] on link "Settings" at bounding box center [132, 597] width 237 height 49
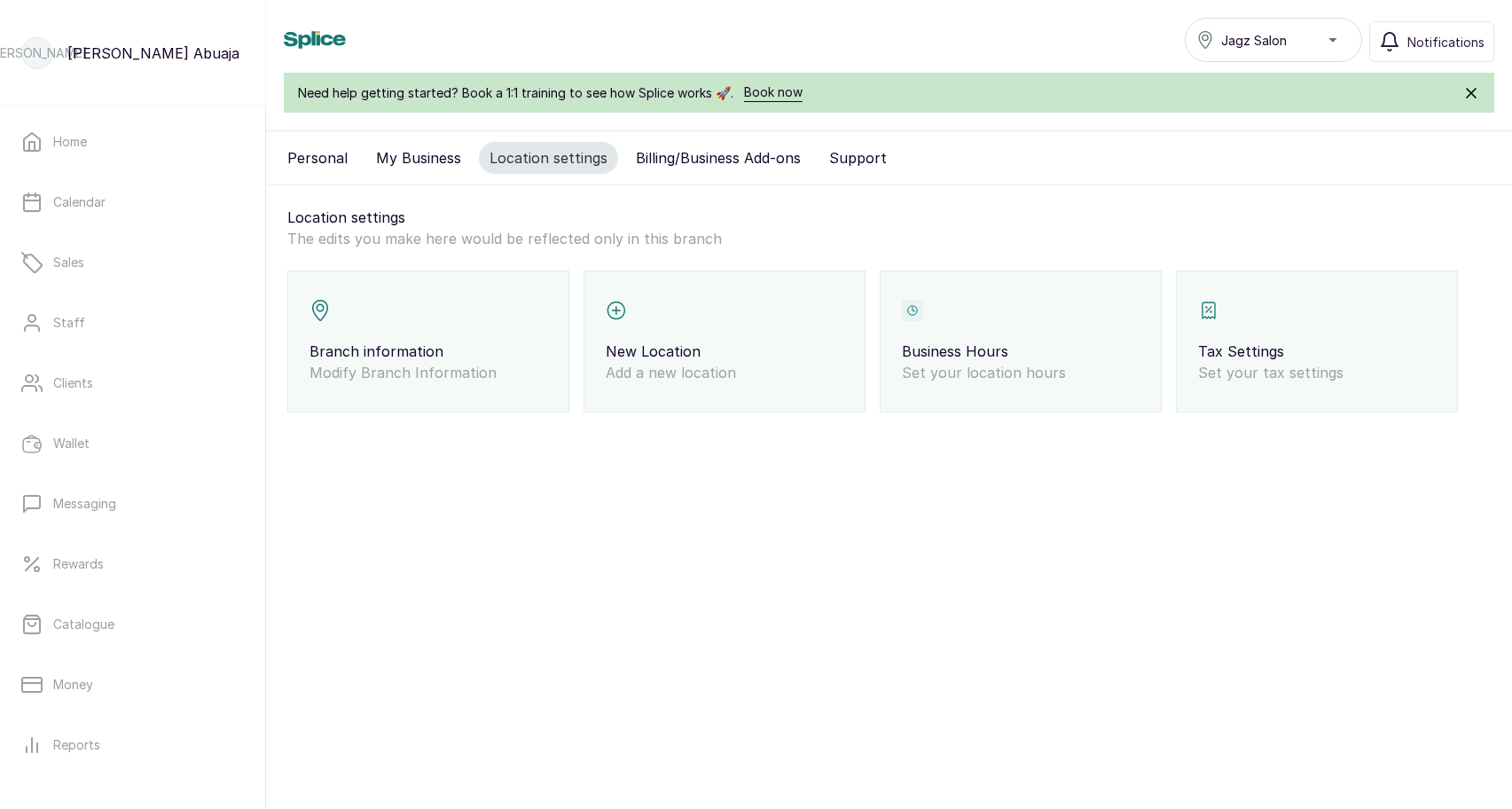
scroll to position [25, 0]
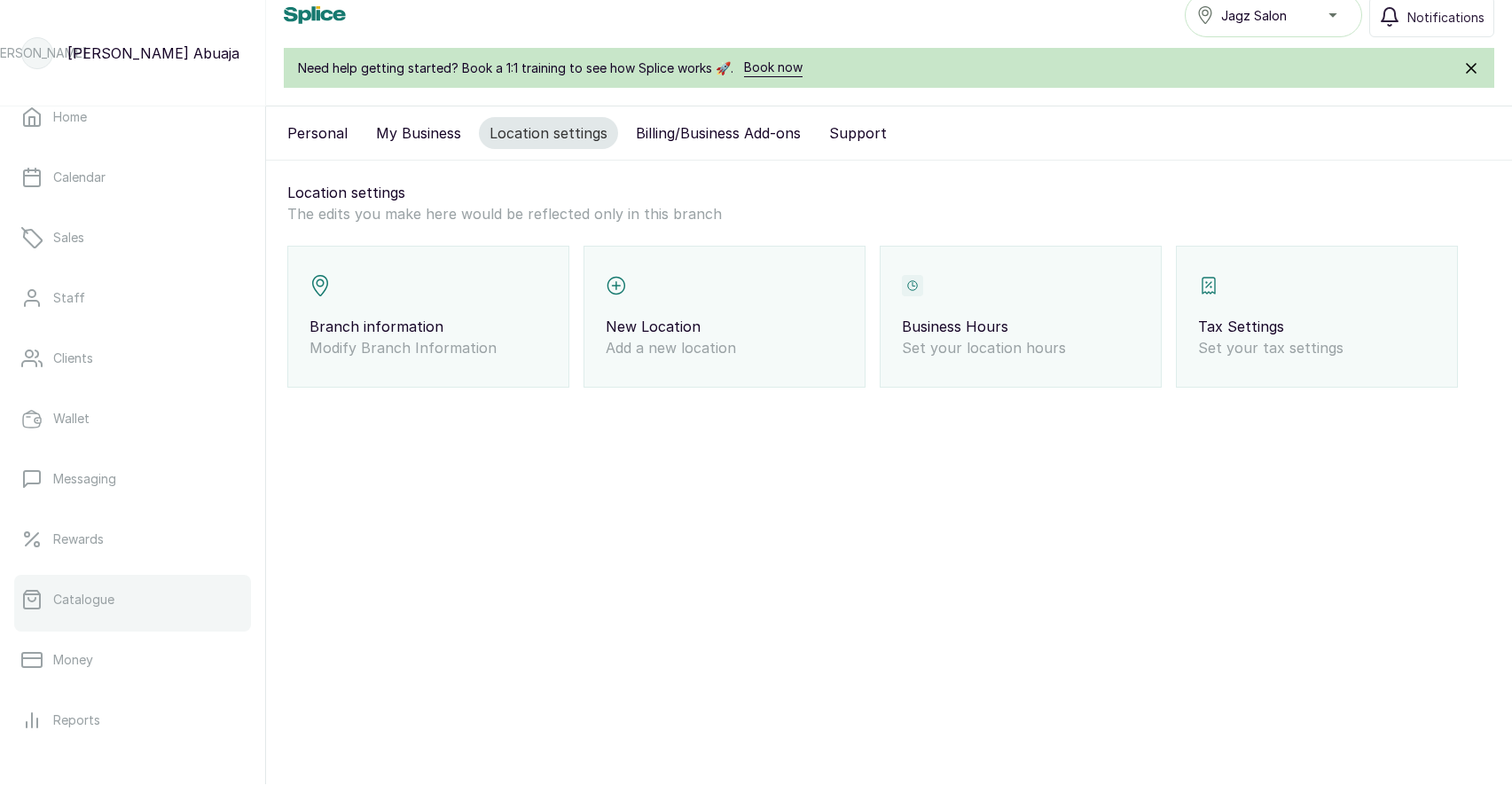
click at [102, 578] on link "Catalogue" at bounding box center [132, 599] width 237 height 49
